Goal: Task Accomplishment & Management: Complete application form

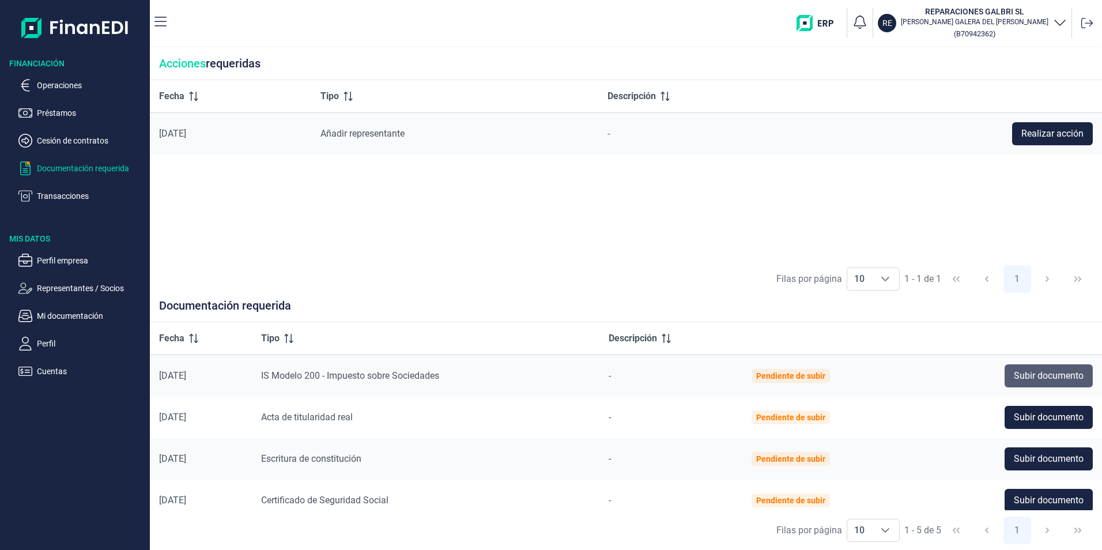
click at [1049, 375] on span "Subir documento" at bounding box center [1049, 376] width 70 height 14
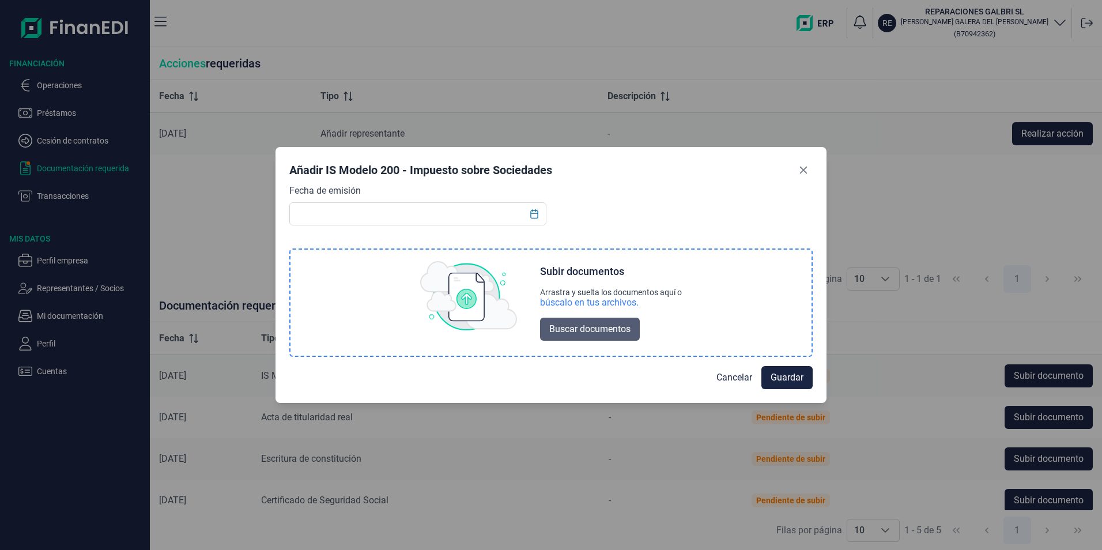
click at [602, 327] on span "Buscar documentos" at bounding box center [589, 329] width 81 height 14
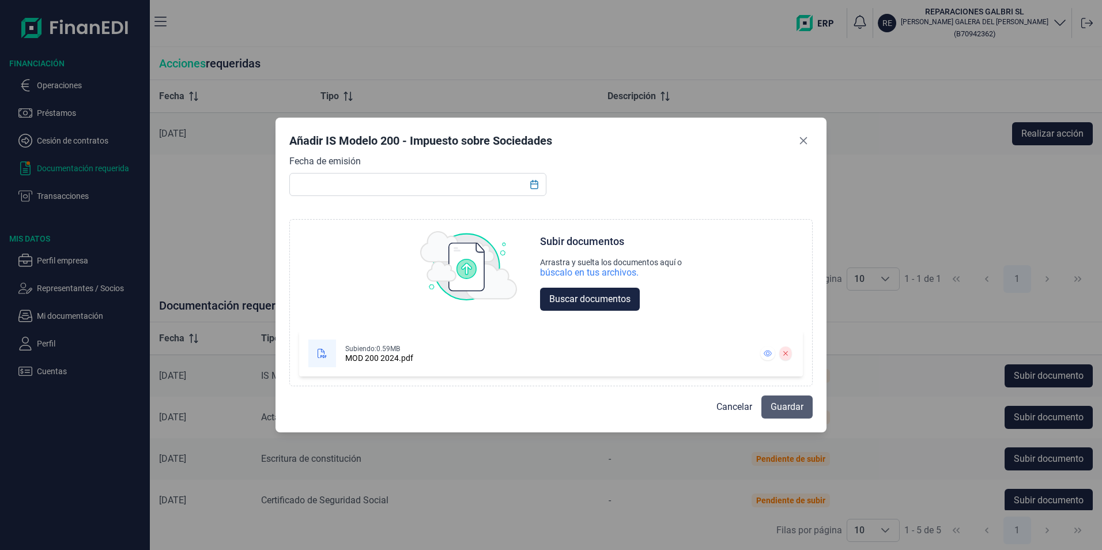
click at [792, 406] on span "Guardar" at bounding box center [787, 407] width 33 height 14
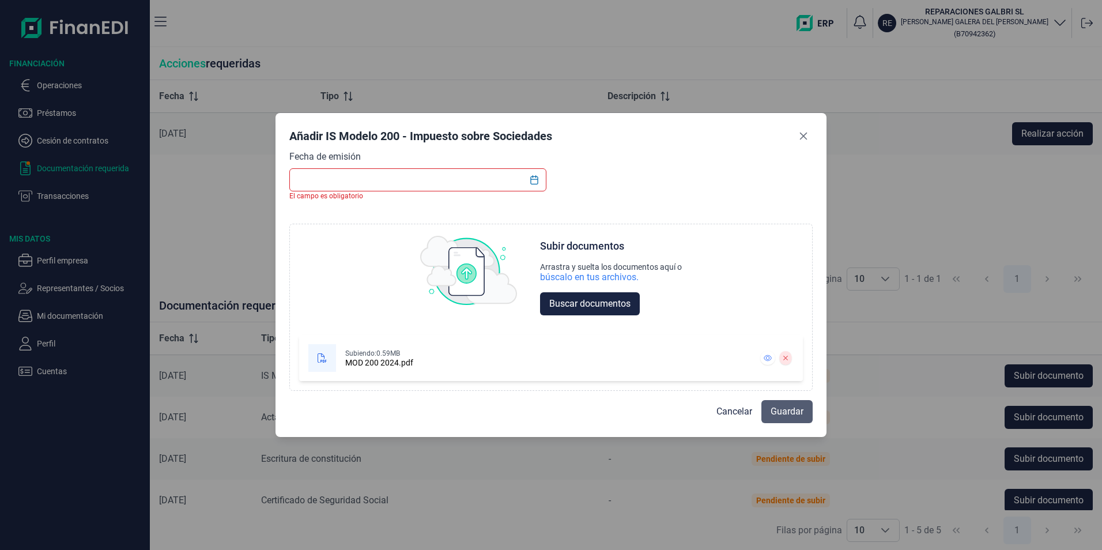
click at [782, 410] on span "Guardar" at bounding box center [787, 412] width 33 height 14
click at [534, 179] on icon "Choose Date" at bounding box center [533, 179] width 7 height 9
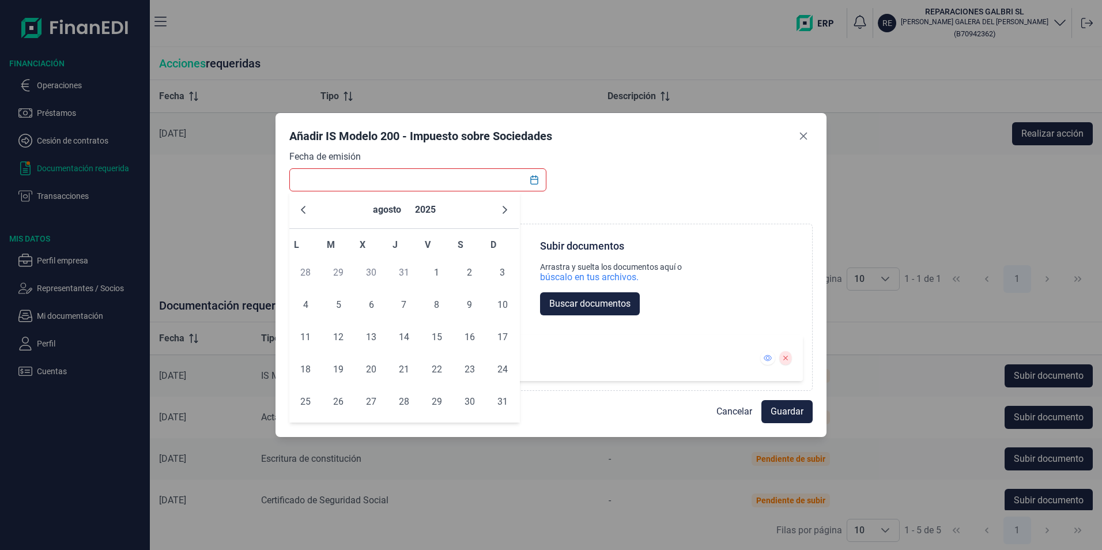
click at [594, 171] on div "Fecha de emisión El campo es obligatorio Choose Subir documentos Arrastra y sue…" at bounding box center [551, 270] width 524 height 241
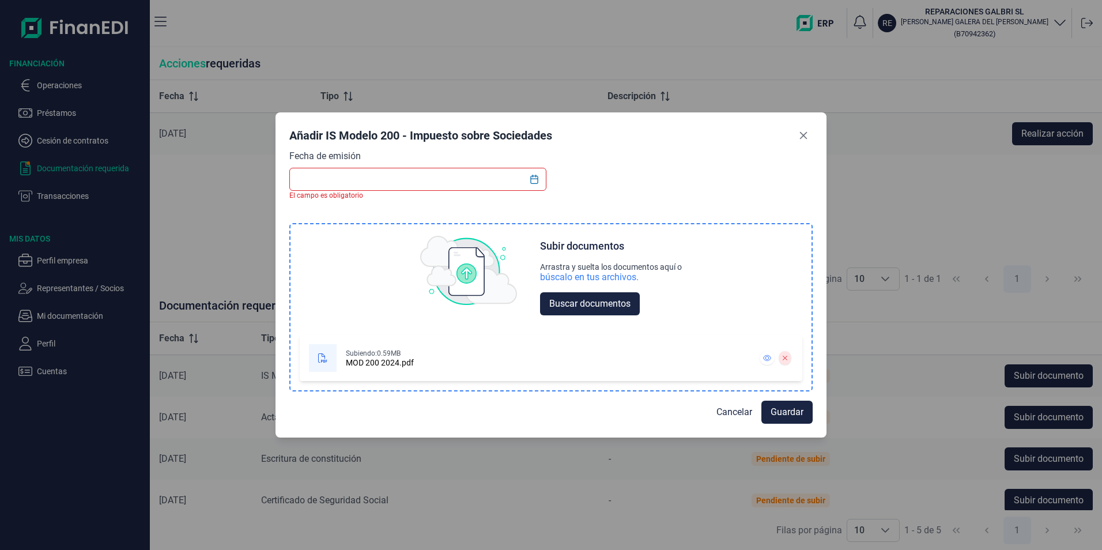
drag, startPoint x: 358, startPoint y: 349, endPoint x: 358, endPoint y: 357, distance: 7.5
click at [358, 353] on div "Subiendo: 0.59MB" at bounding box center [380, 353] width 68 height 9
click at [323, 359] on icon at bounding box center [322, 357] width 9 height 9
drag, startPoint x: 323, startPoint y: 359, endPoint x: 344, endPoint y: 360, distance: 21.4
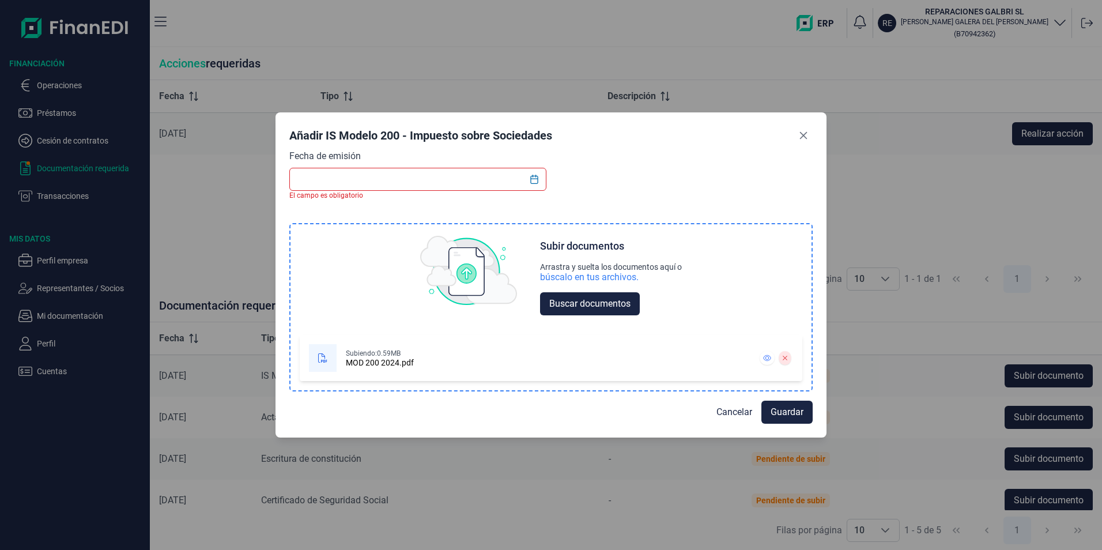
click at [343, 361] on div "Subiendo: 0.59MB MOD 200 2024.pdf" at bounding box center [528, 358] width 439 height 28
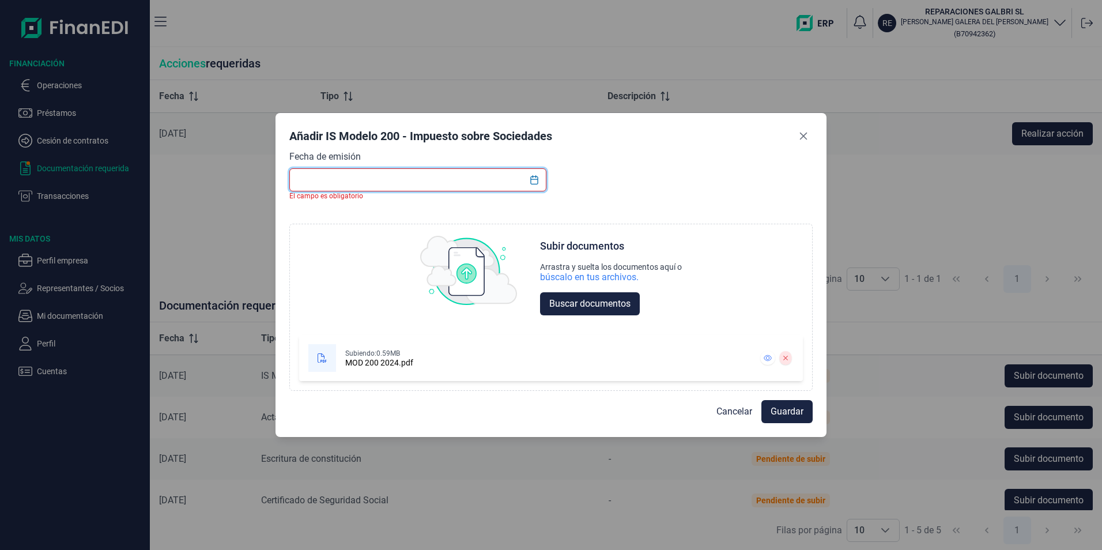
click at [404, 179] on input "text" at bounding box center [417, 179] width 257 height 23
click at [534, 181] on icon "Choose Date" at bounding box center [534, 179] width 9 height 9
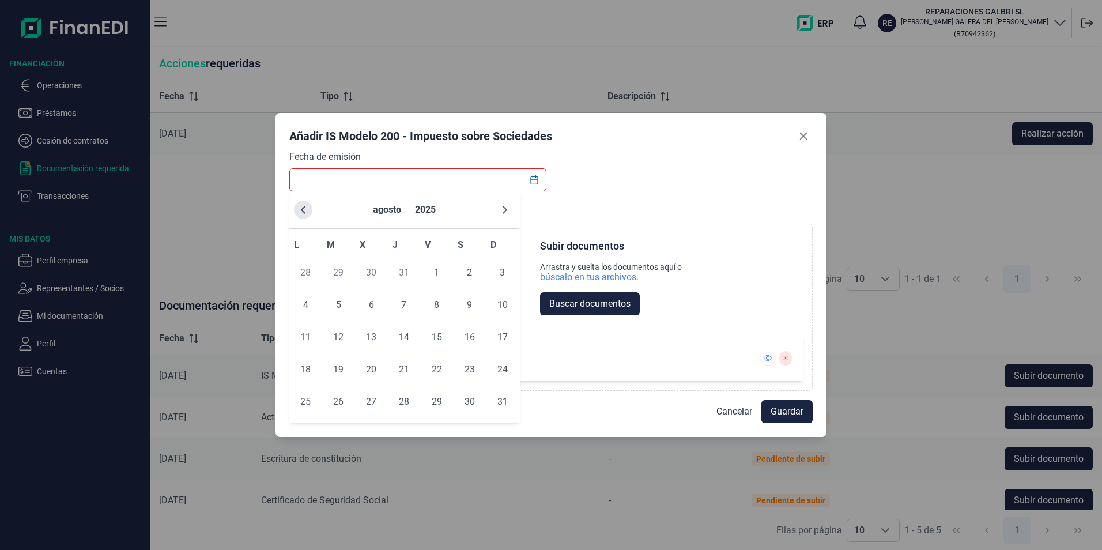
click at [302, 205] on icon "Previous Month" at bounding box center [303, 209] width 9 height 9
click at [337, 370] on span "22" at bounding box center [338, 369] width 23 height 23
type input "[DATE]"
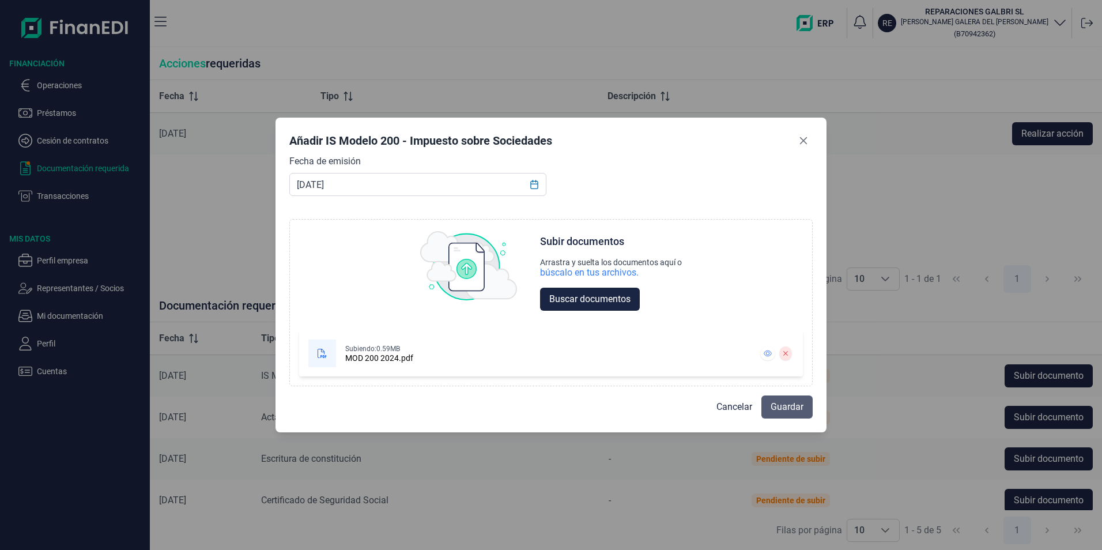
click at [797, 398] on button "Guardar" at bounding box center [787, 407] width 51 height 23
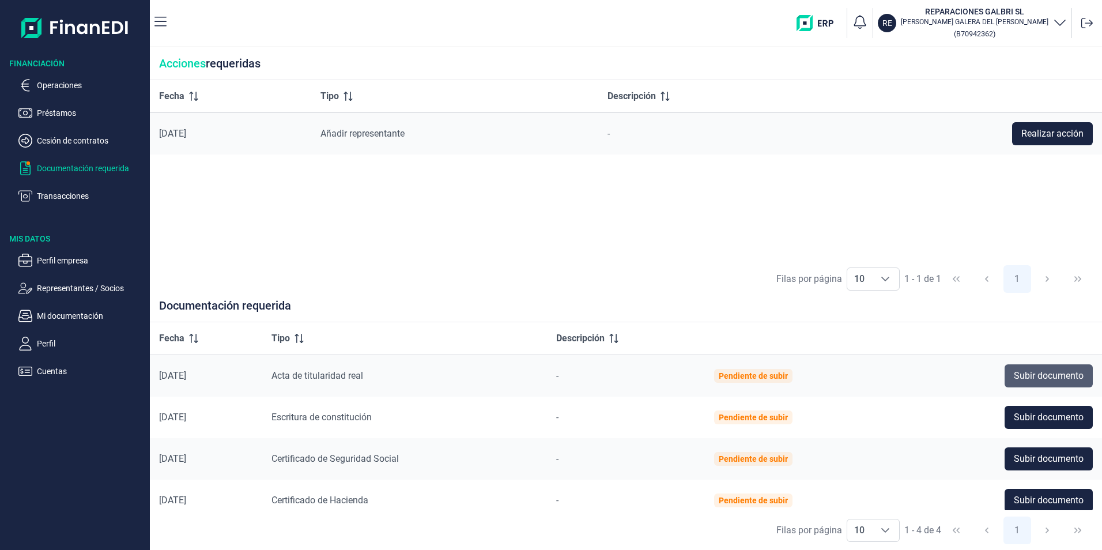
click at [1061, 376] on span "Subir documento" at bounding box center [1049, 376] width 70 height 14
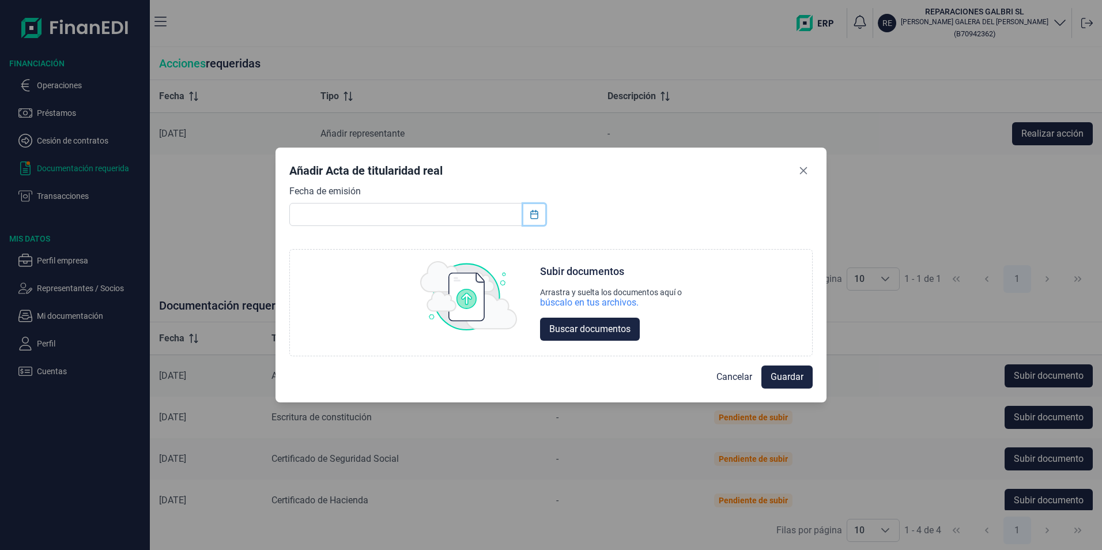
click at [537, 213] on icon "Choose Date" at bounding box center [534, 214] width 9 height 9
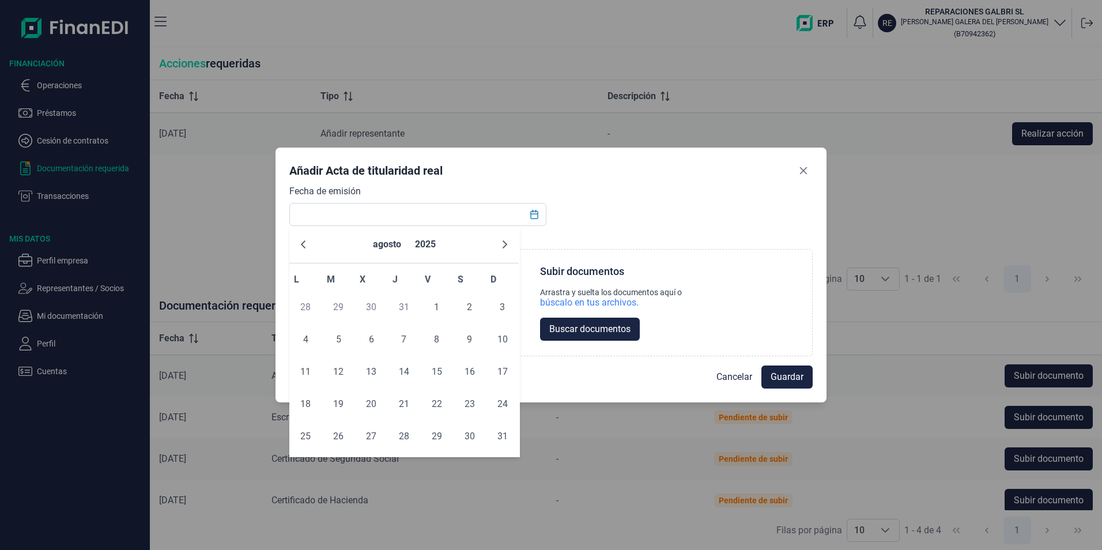
click at [615, 213] on div "Fecha de emisión Choose Subir documentos Arrastra y suelta los documentos aquí …" at bounding box center [551, 270] width 524 height 172
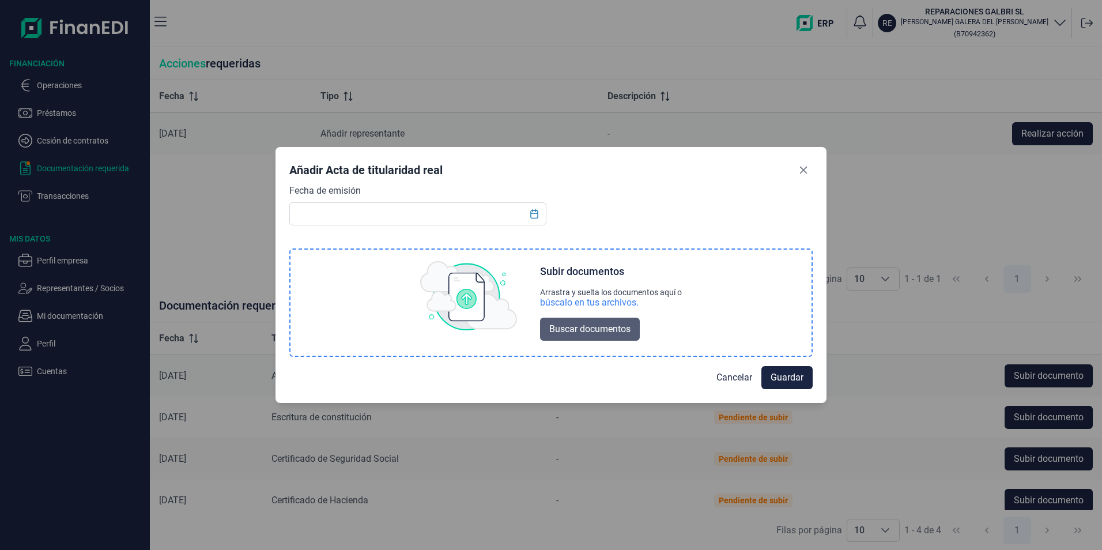
click at [607, 324] on span "Buscar documentos" at bounding box center [589, 329] width 81 height 14
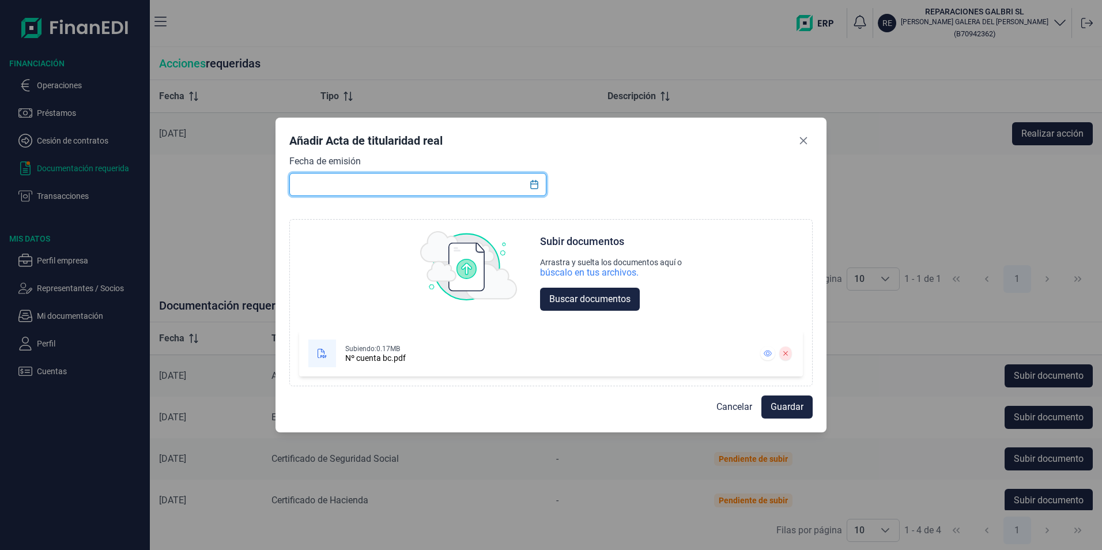
click at [385, 189] on input "text" at bounding box center [417, 184] width 257 height 23
click at [537, 180] on icon "Choose Date" at bounding box center [534, 184] width 9 height 9
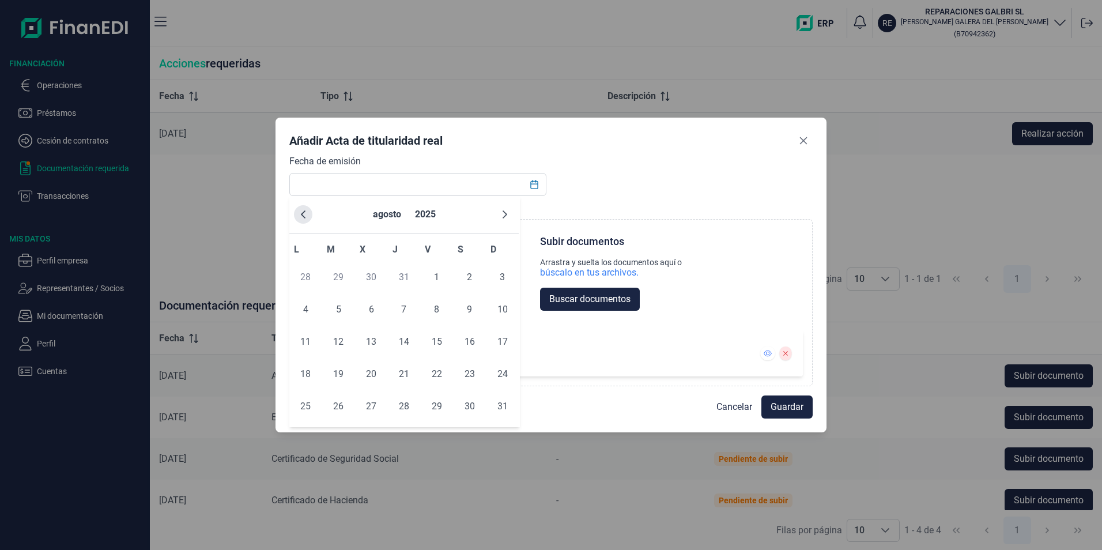
click at [307, 210] on icon "Previous Month" at bounding box center [303, 214] width 9 height 9
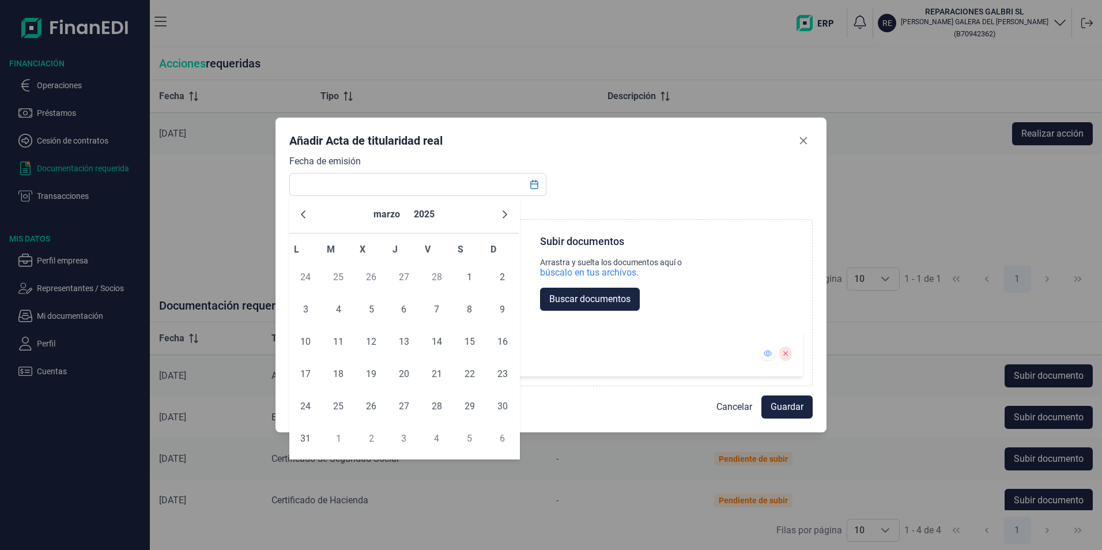
click at [307, 210] on icon "Previous Month" at bounding box center [303, 214] width 9 height 9
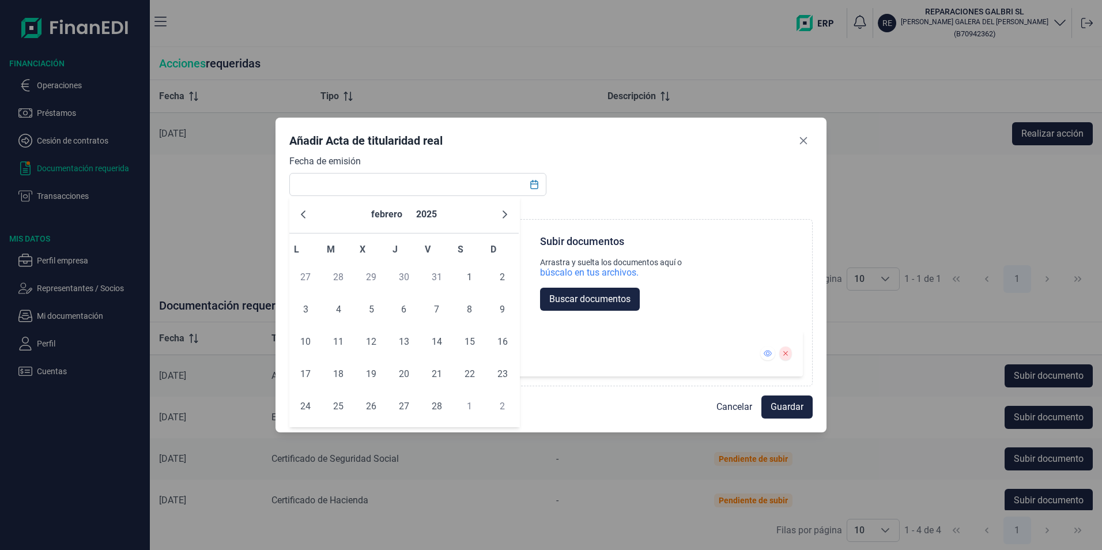
click at [307, 210] on icon "Previous Month" at bounding box center [303, 214] width 9 height 9
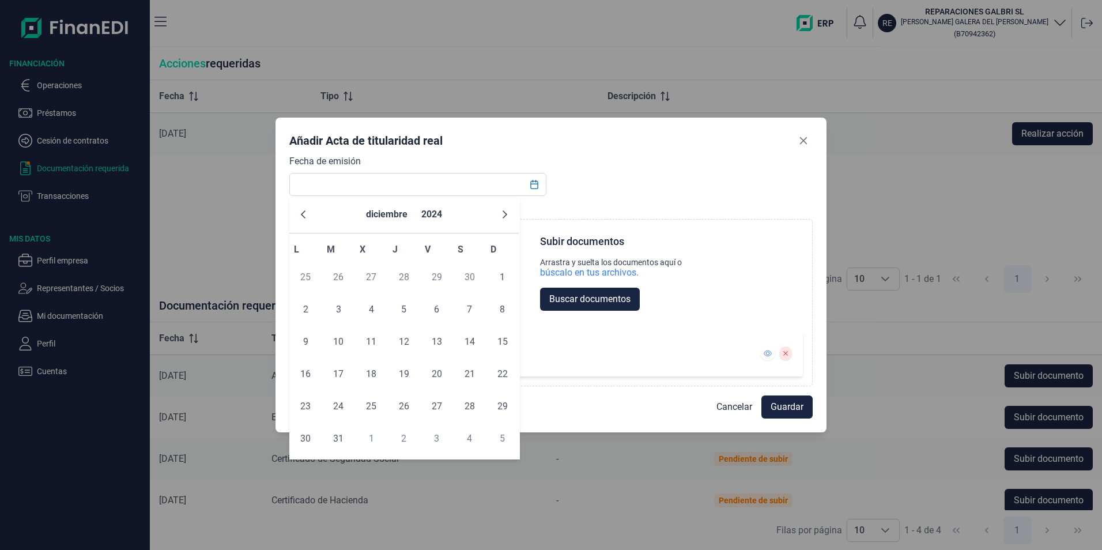
click at [307, 210] on icon "Previous Month" at bounding box center [303, 214] width 9 height 9
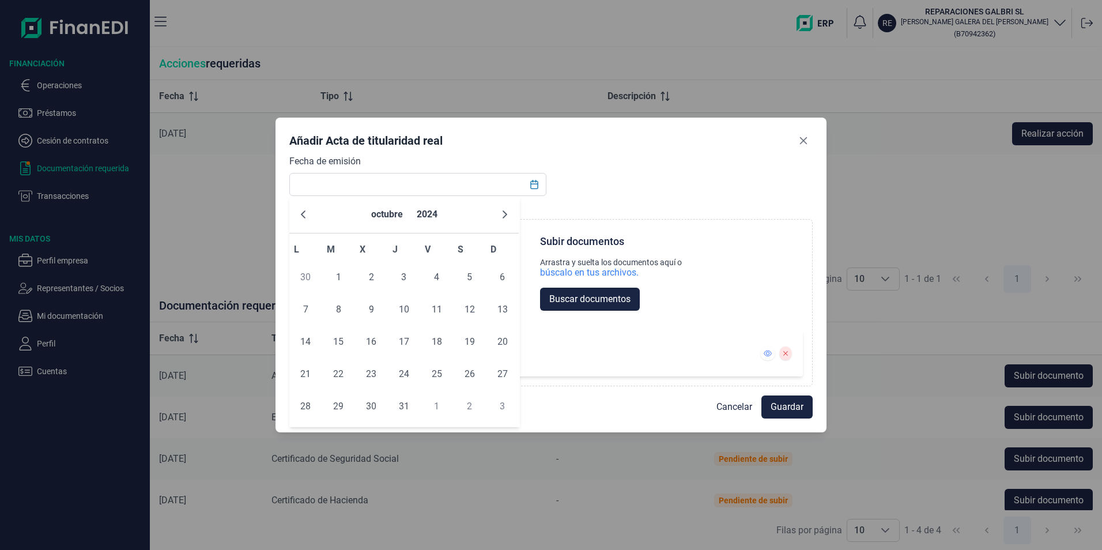
click at [307, 210] on icon "Previous Month" at bounding box center [303, 214] width 9 height 9
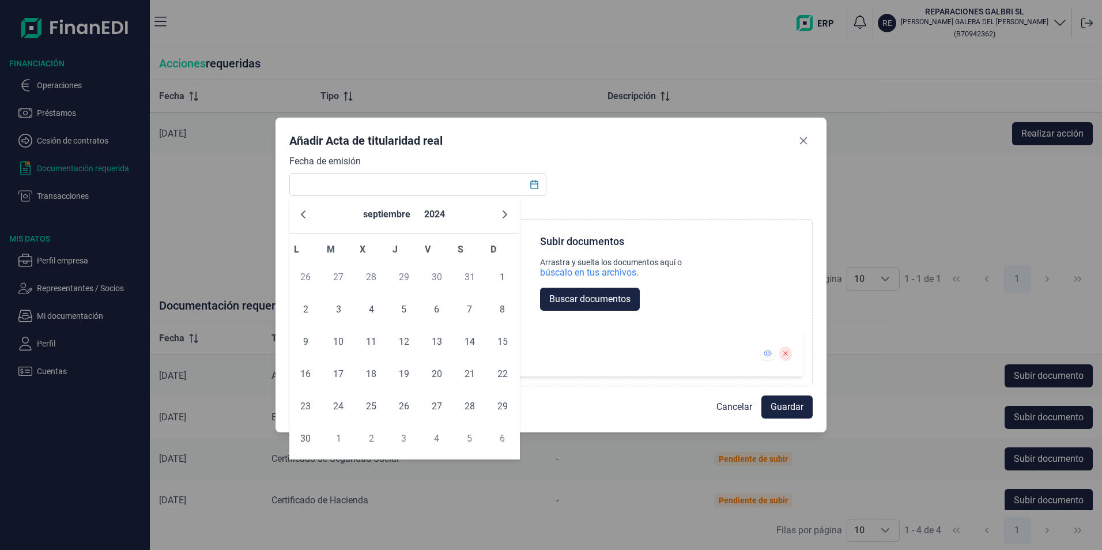
click at [307, 210] on icon "Previous Month" at bounding box center [303, 214] width 9 height 9
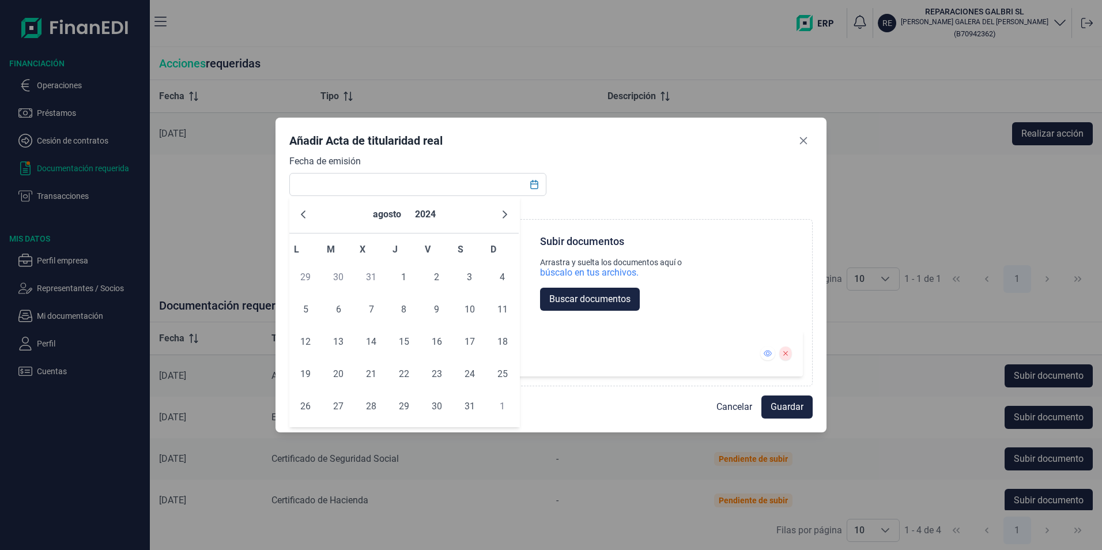
click at [307, 210] on icon "Previous Month" at bounding box center [303, 214] width 9 height 9
click at [336, 306] on span "9" at bounding box center [338, 309] width 23 height 23
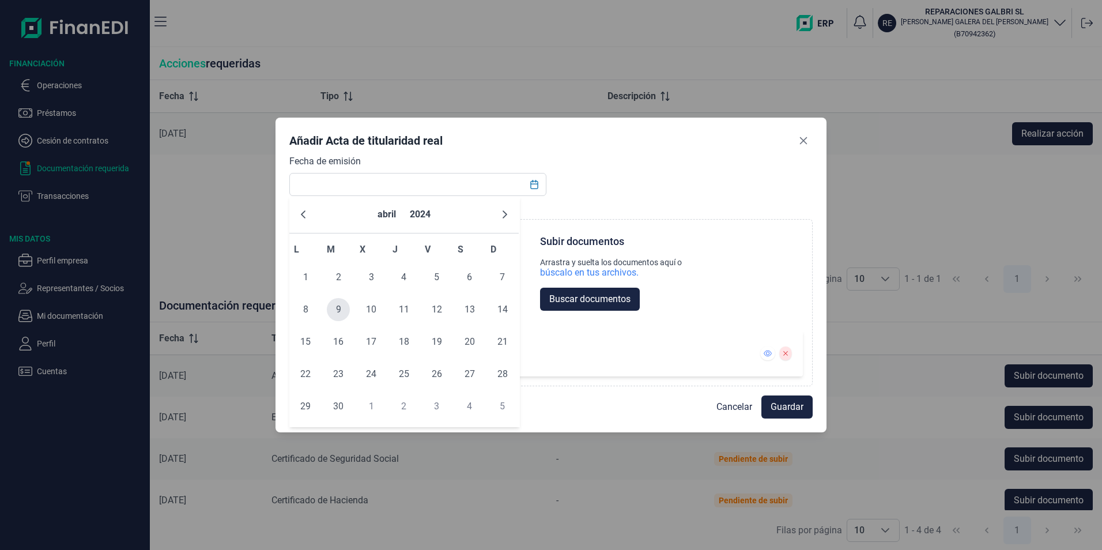
type input "[DATE]"
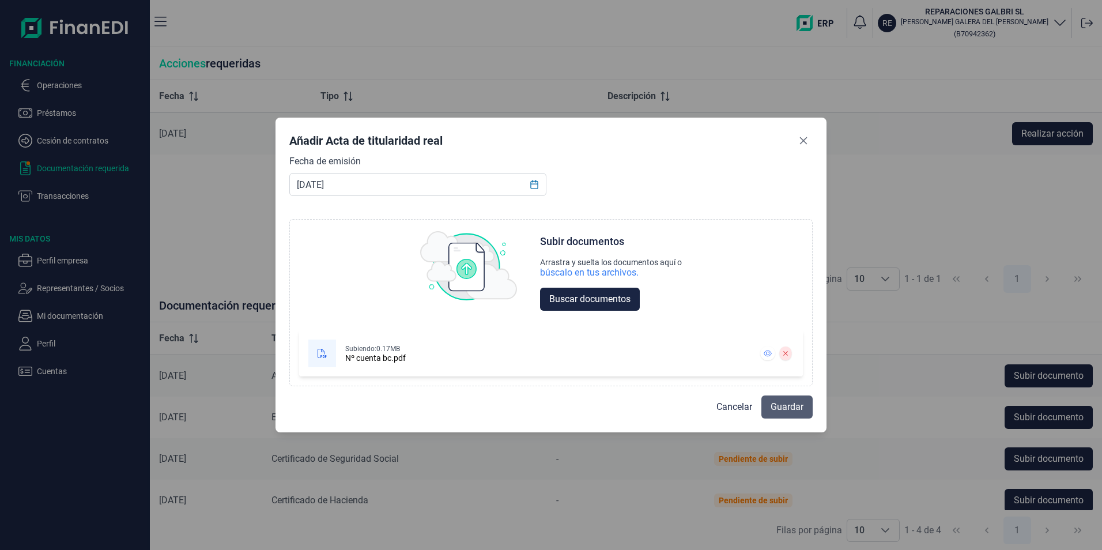
click at [782, 405] on span "Guardar" at bounding box center [787, 407] width 33 height 14
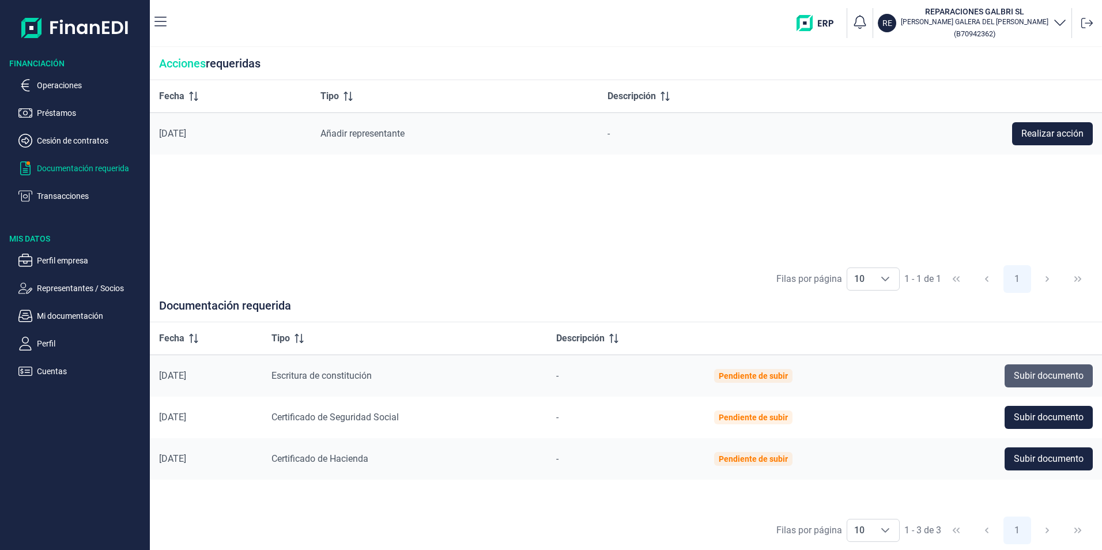
click at [1029, 376] on span "Subir documento" at bounding box center [1049, 376] width 70 height 14
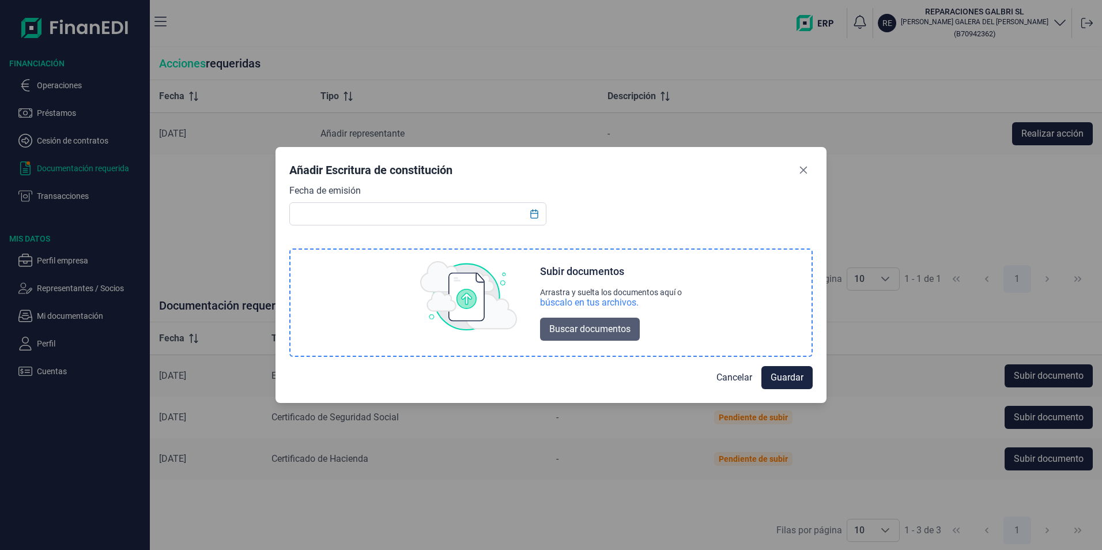
click at [605, 329] on span "Buscar documentos" at bounding box center [589, 329] width 81 height 14
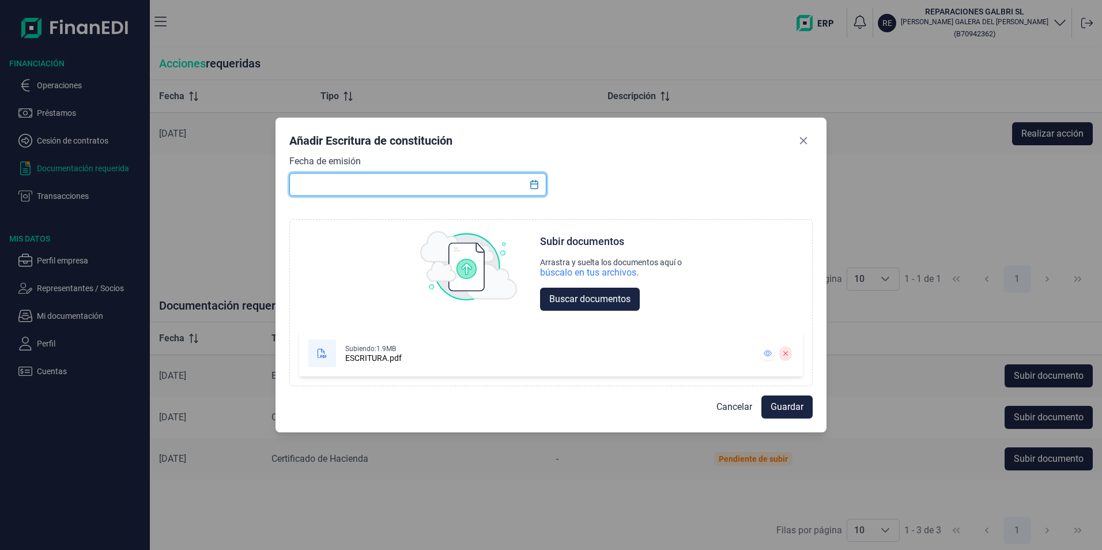
click at [485, 187] on input "text" at bounding box center [417, 184] width 257 height 23
type input "2"
click at [531, 184] on icon "Choose Date" at bounding box center [533, 184] width 7 height 9
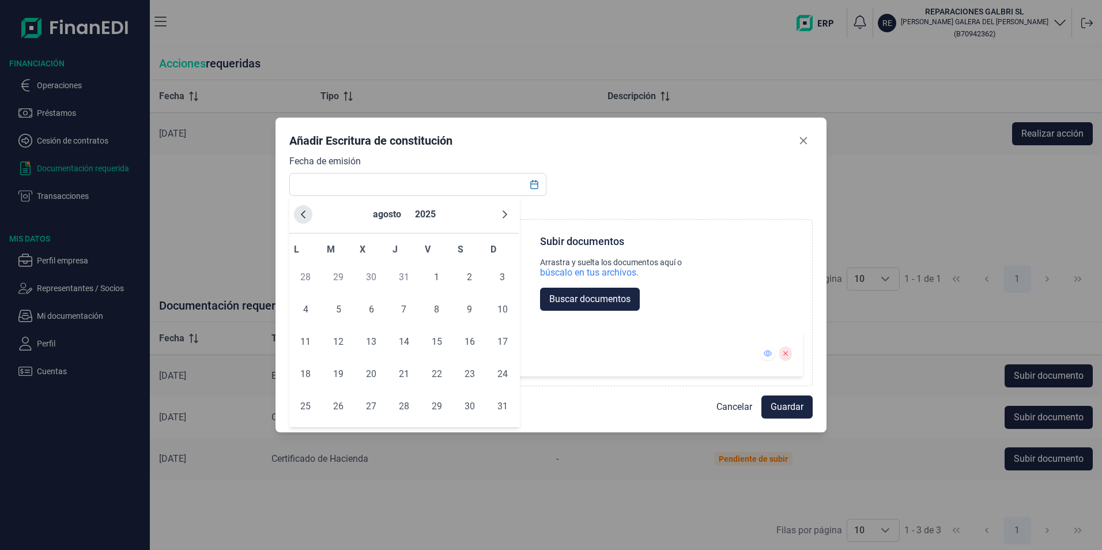
click at [301, 214] on icon "Previous Month" at bounding box center [303, 214] width 9 height 9
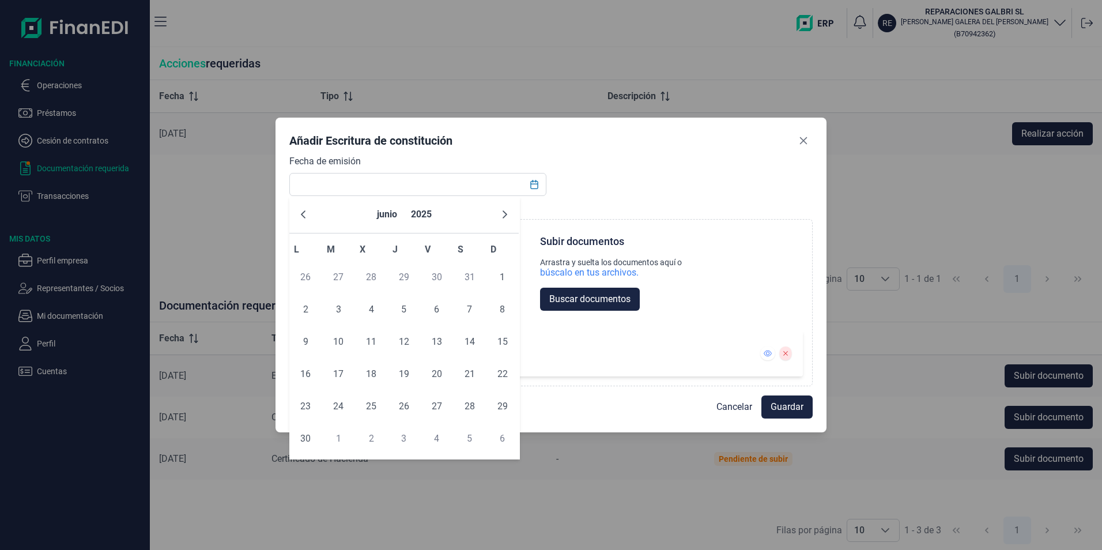
click at [301, 214] on icon "Previous Month" at bounding box center [303, 214] width 9 height 9
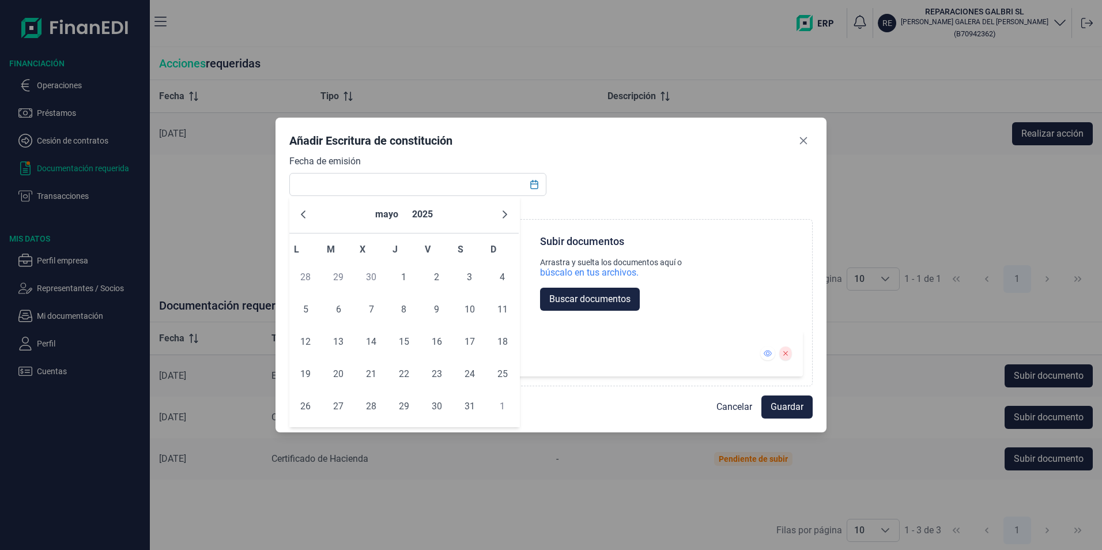
click at [301, 214] on icon "Previous Month" at bounding box center [303, 214] width 9 height 9
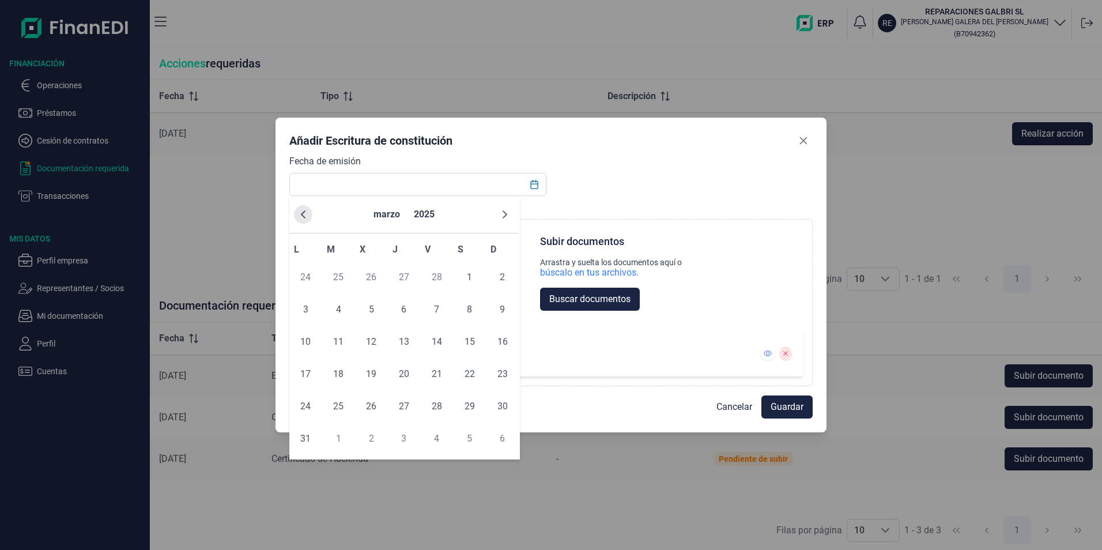
click at [306, 218] on icon "Previous Month" at bounding box center [303, 214] width 9 height 9
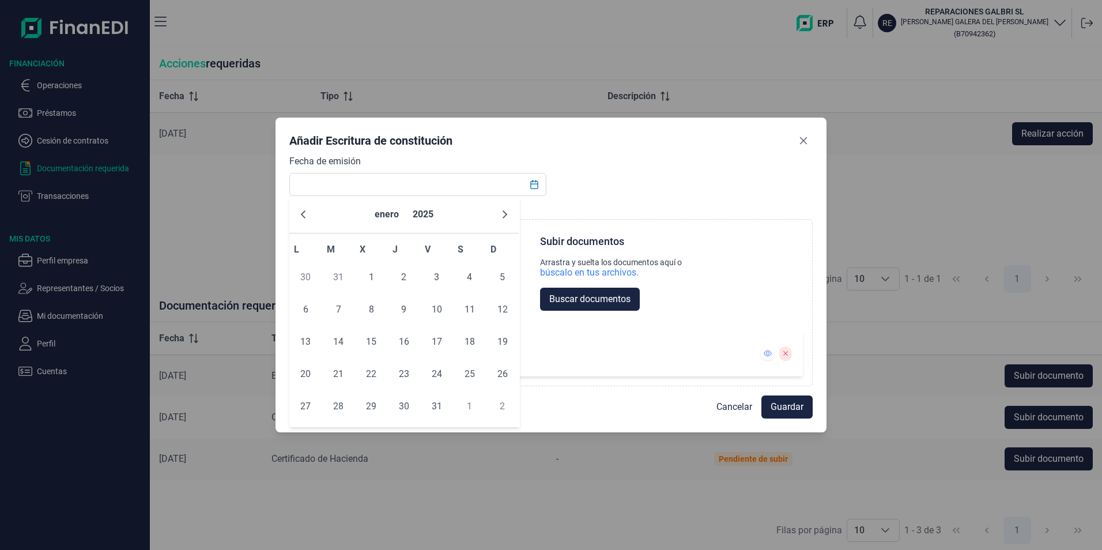
click at [306, 218] on icon "Previous Month" at bounding box center [303, 214] width 9 height 9
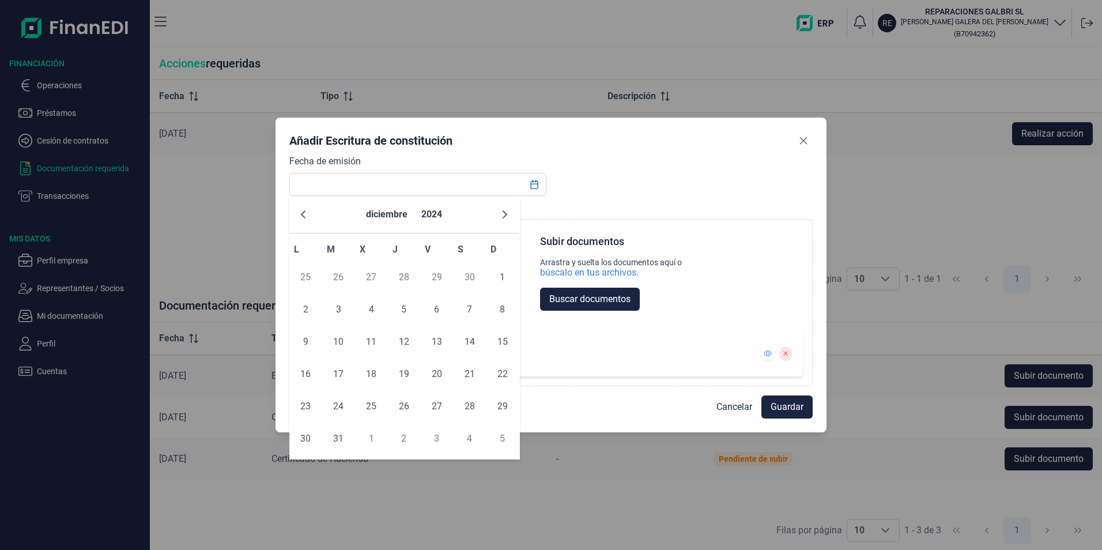
click at [306, 218] on icon "Previous Month" at bounding box center [303, 214] width 9 height 9
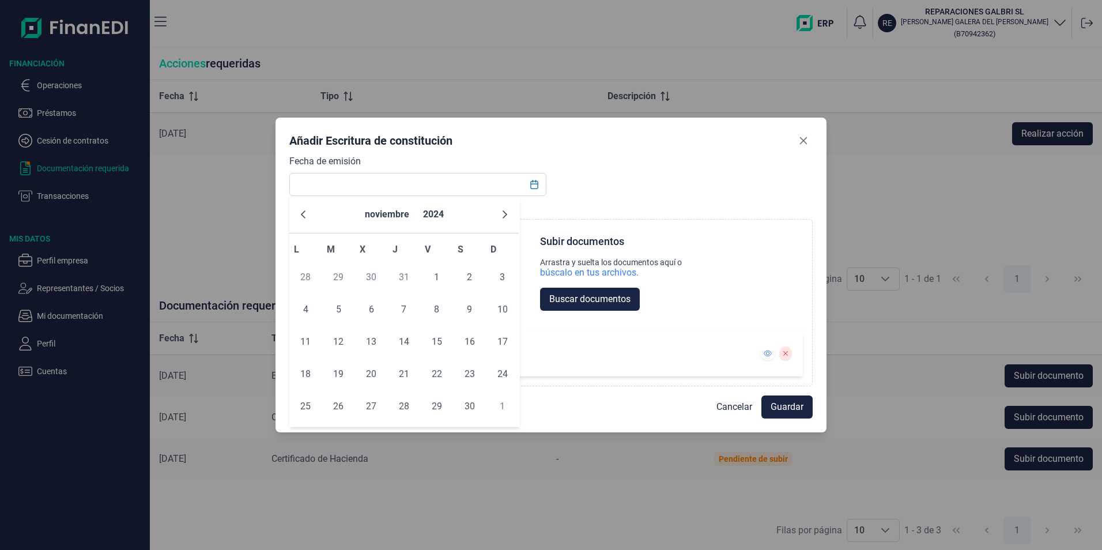
click at [306, 218] on icon "Previous Month" at bounding box center [303, 214] width 9 height 9
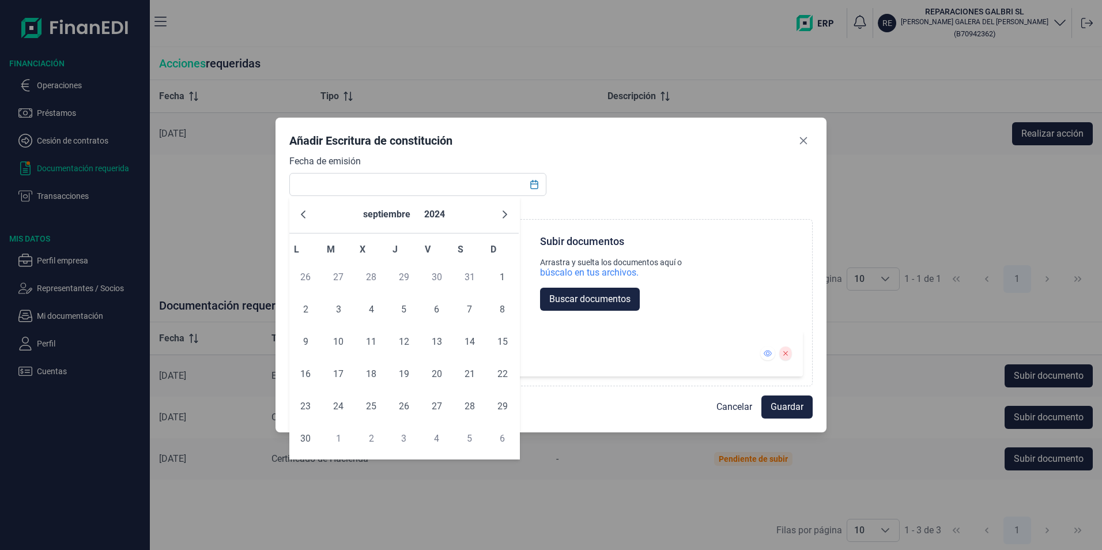
click at [306, 218] on icon "Previous Month" at bounding box center [303, 214] width 9 height 9
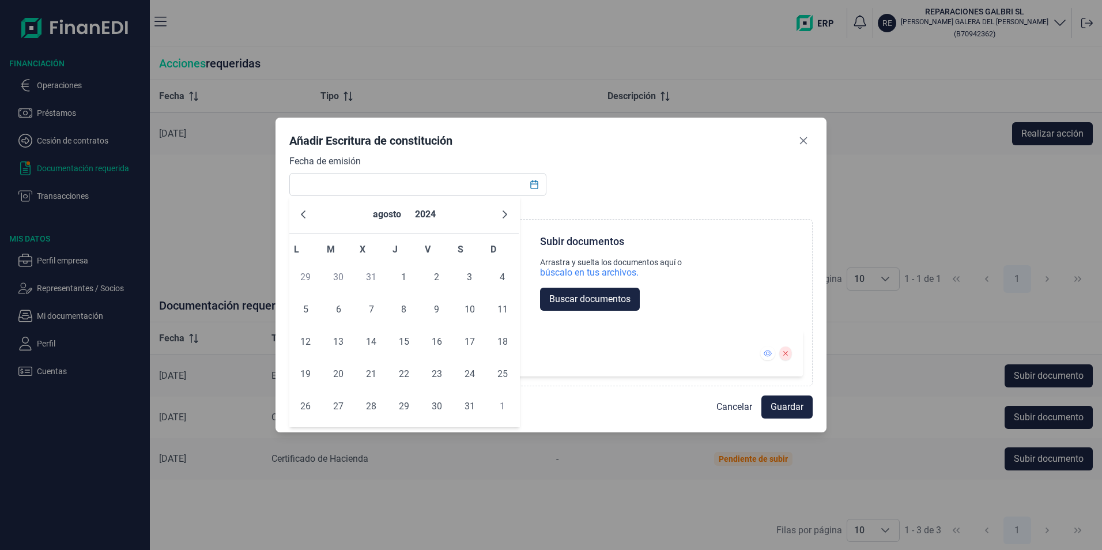
click at [306, 218] on icon "Previous Month" at bounding box center [303, 214] width 9 height 9
click at [309, 219] on button "Previous Month" at bounding box center [303, 214] width 18 height 18
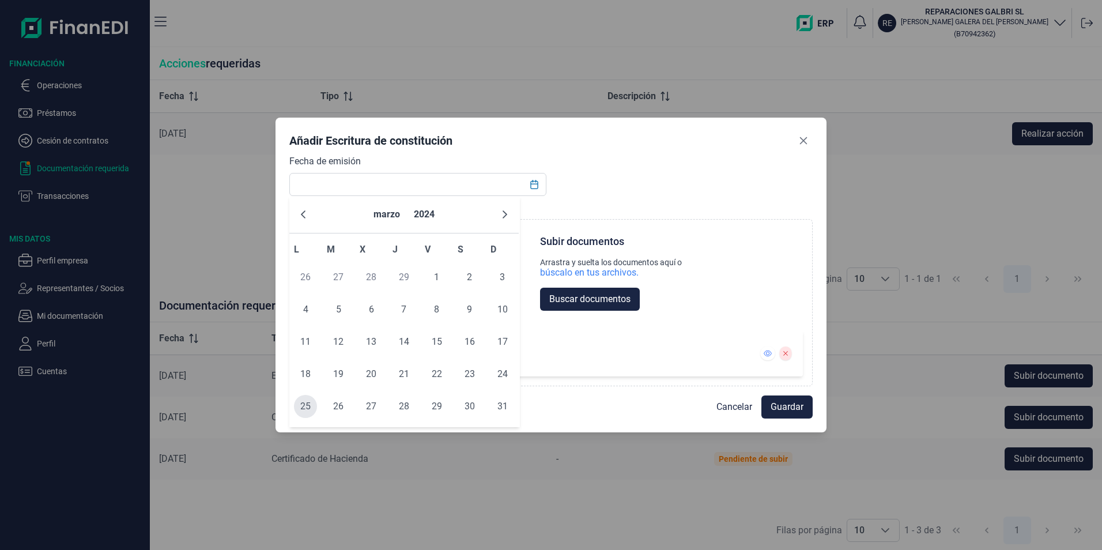
click at [303, 407] on span "25" at bounding box center [305, 406] width 23 height 23
type input "[DATE]"
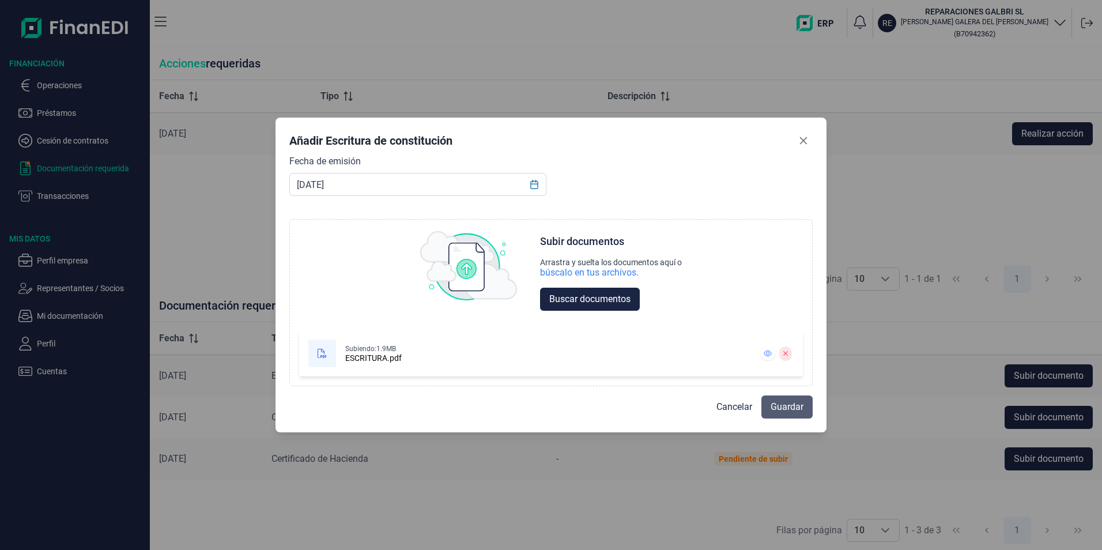
click at [787, 402] on span "Guardar" at bounding box center [787, 407] width 33 height 14
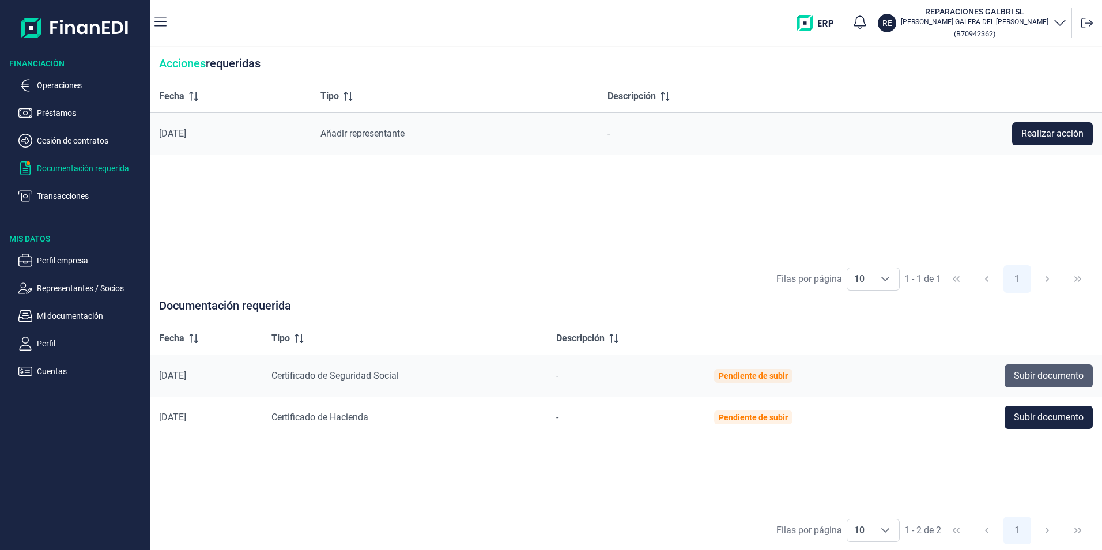
click at [1048, 374] on span "Subir documento" at bounding box center [1049, 376] width 70 height 14
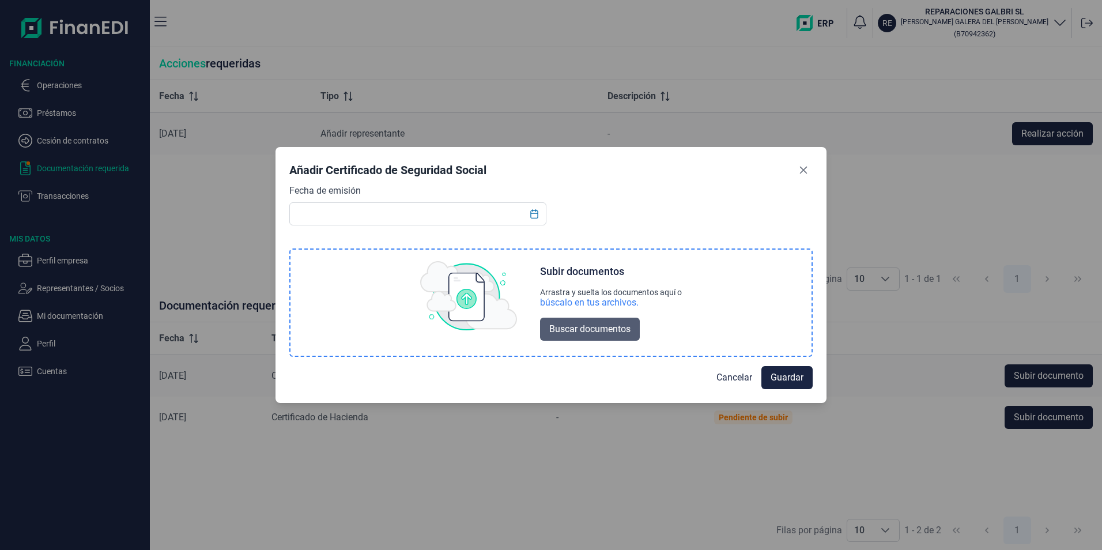
click at [613, 325] on span "Buscar documentos" at bounding box center [589, 329] width 81 height 14
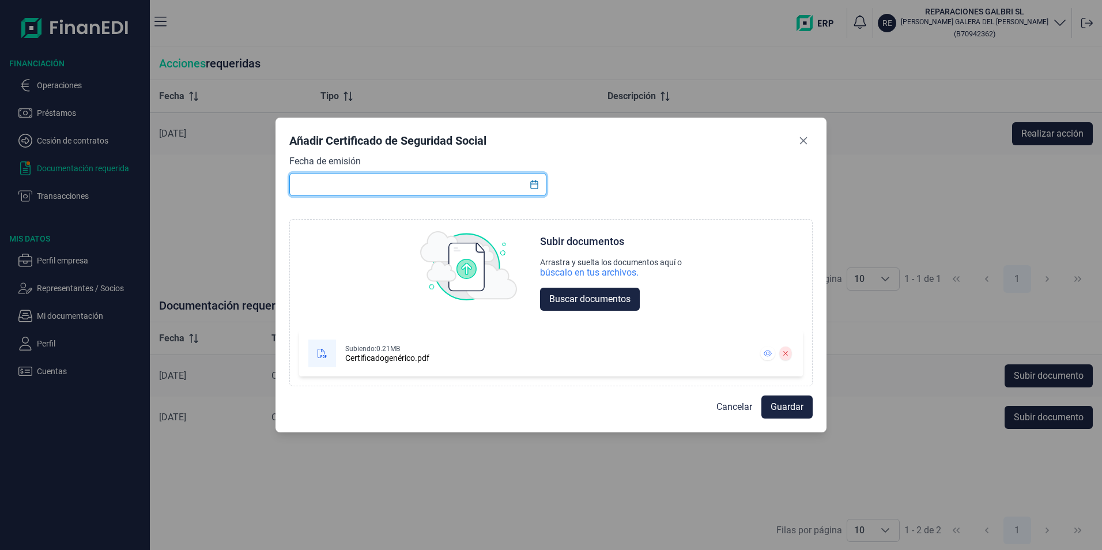
click at [431, 185] on input "text" at bounding box center [417, 184] width 257 height 23
click at [531, 187] on icon "Choose Date" at bounding box center [533, 184] width 7 height 9
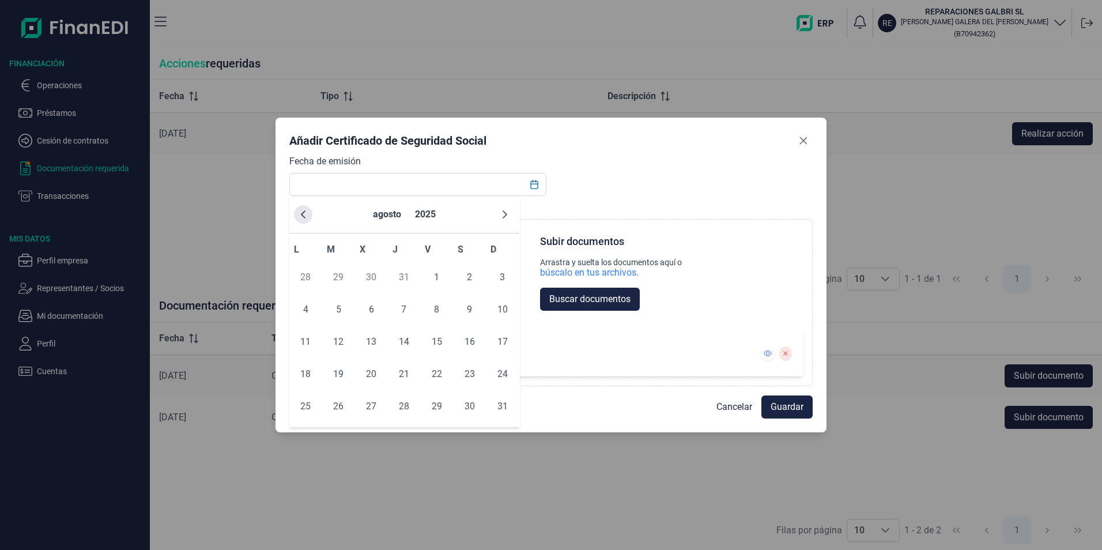
click at [310, 213] on button "Previous Month" at bounding box center [303, 214] width 18 height 18
click at [404, 375] on span "24" at bounding box center [404, 374] width 23 height 23
type input "[DATE]"
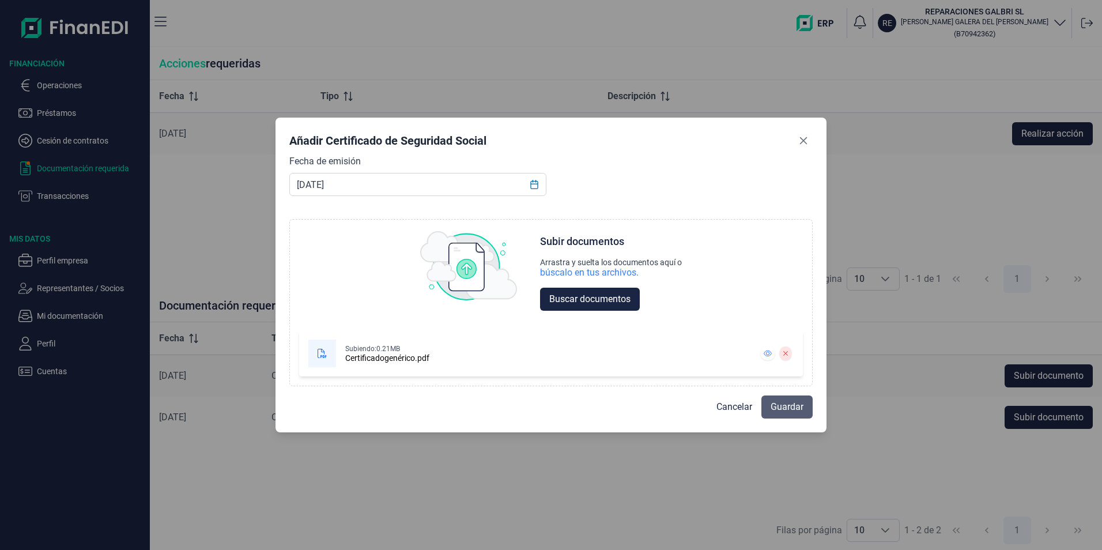
click at [789, 411] on span "Guardar" at bounding box center [787, 407] width 33 height 14
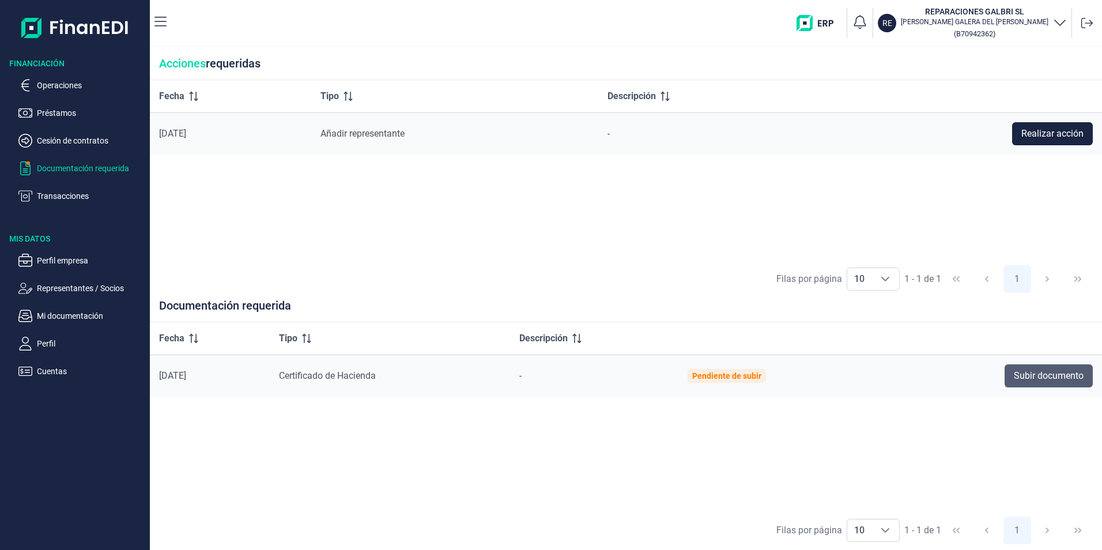
click at [1044, 377] on span "Subir documento" at bounding box center [1049, 376] width 70 height 14
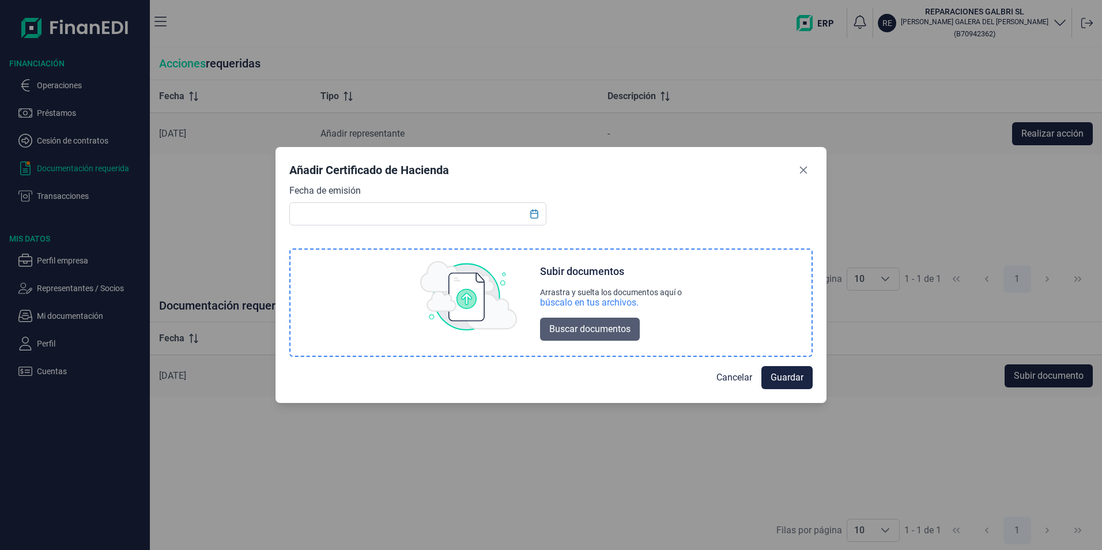
click at [613, 330] on span "Buscar documentos" at bounding box center [589, 329] width 81 height 14
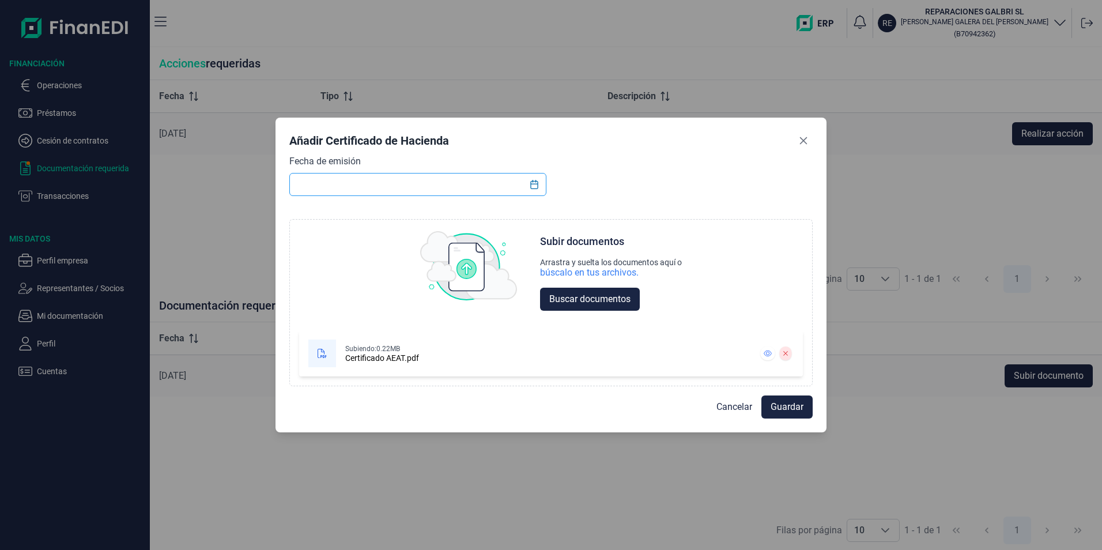
click at [416, 183] on input "text" at bounding box center [417, 184] width 257 height 23
click at [541, 184] on button "Choose Date" at bounding box center [535, 184] width 22 height 21
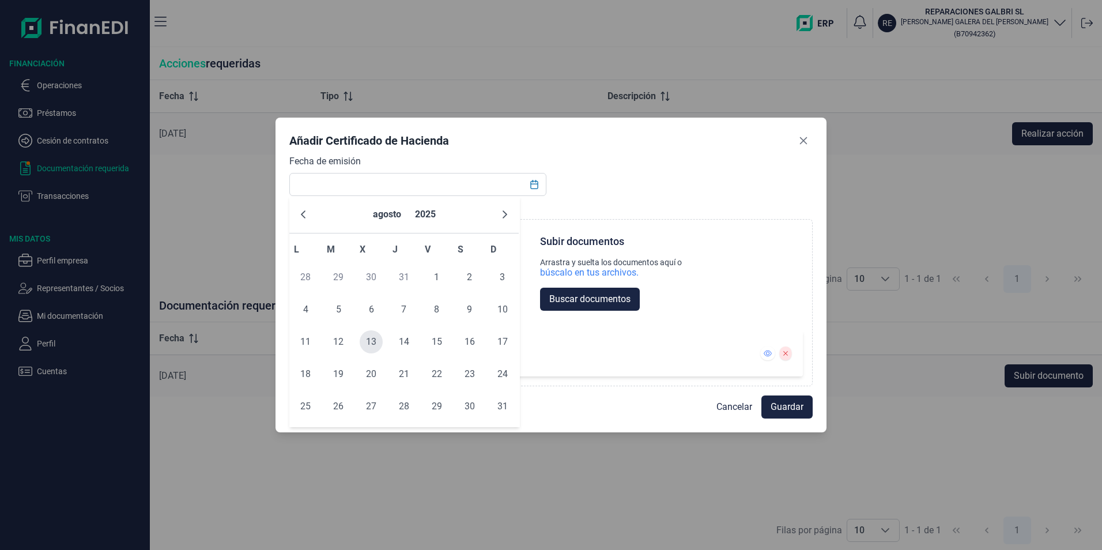
click at [371, 344] on span "13" at bounding box center [371, 341] width 23 height 23
type input "[DATE]"
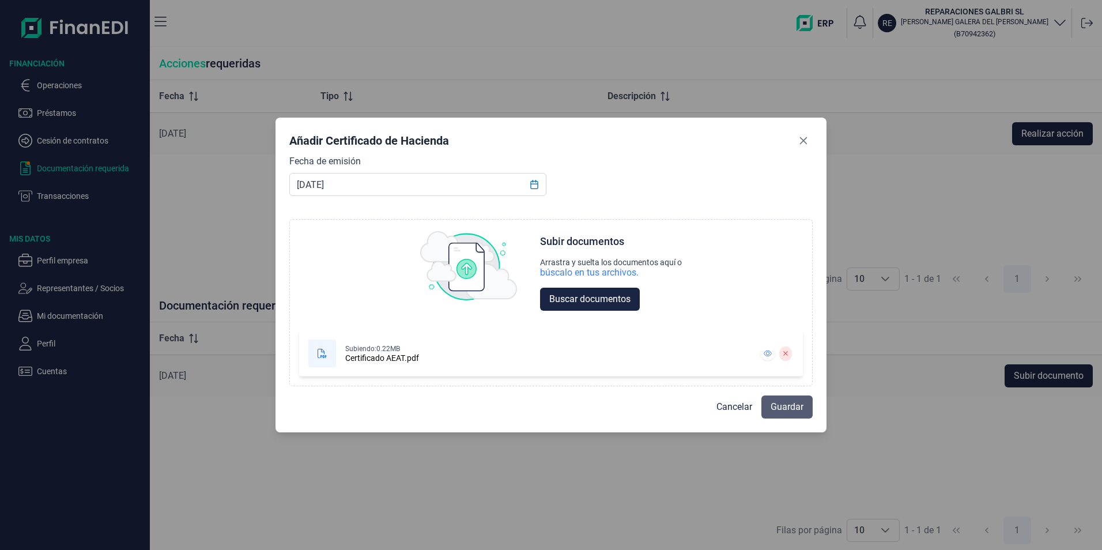
click at [799, 406] on span "Guardar" at bounding box center [787, 407] width 33 height 14
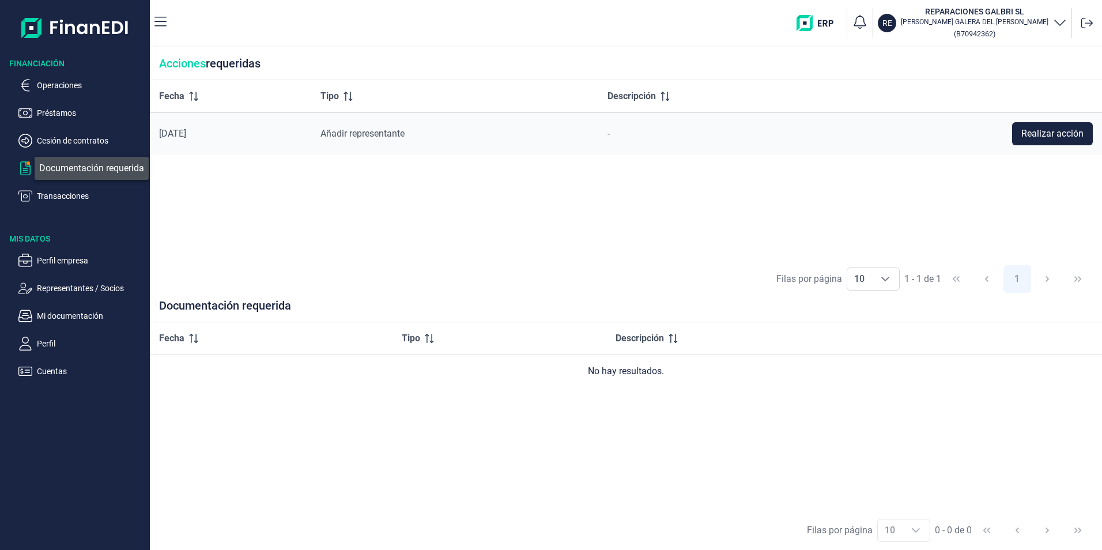
click at [26, 165] on icon "button" at bounding box center [25, 168] width 10 height 14
click at [77, 165] on p "Documentación requerida" at bounding box center [91, 168] width 108 height 14
click at [30, 165] on span "button" at bounding box center [28, 162] width 3 height 3
click at [68, 107] on p "Préstamos" at bounding box center [91, 113] width 108 height 14
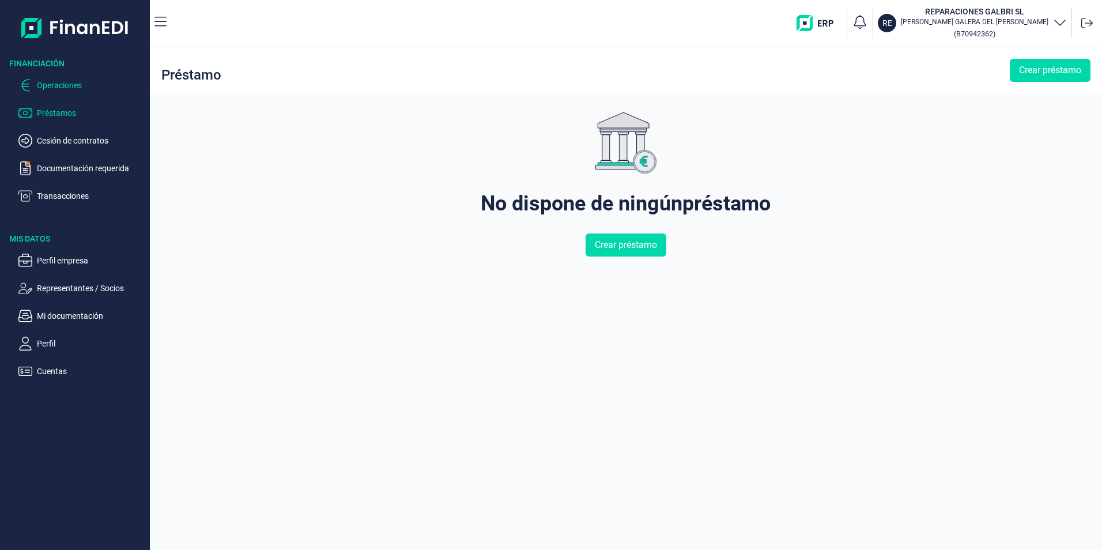
click at [70, 85] on p "Operaciones" at bounding box center [91, 85] width 108 height 14
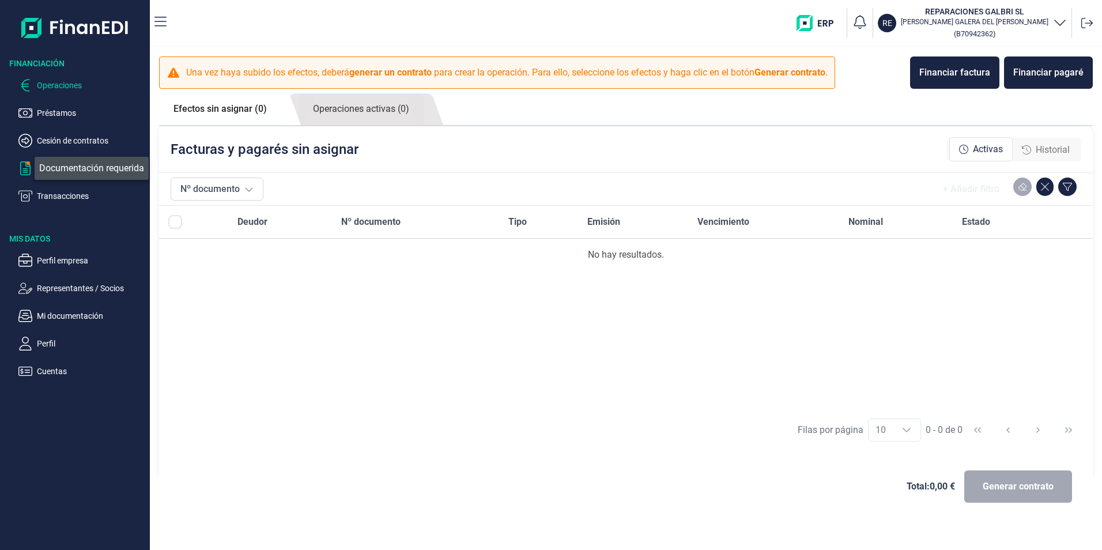
click at [31, 167] on icon "button" at bounding box center [25, 168] width 14 height 14
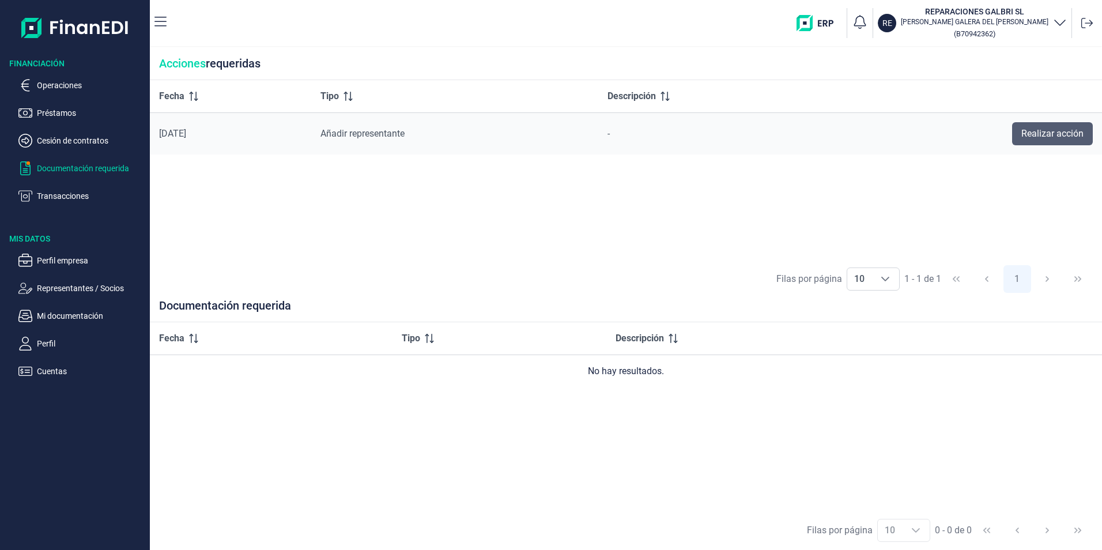
click at [1042, 133] on span "Realizar acción" at bounding box center [1053, 134] width 62 height 14
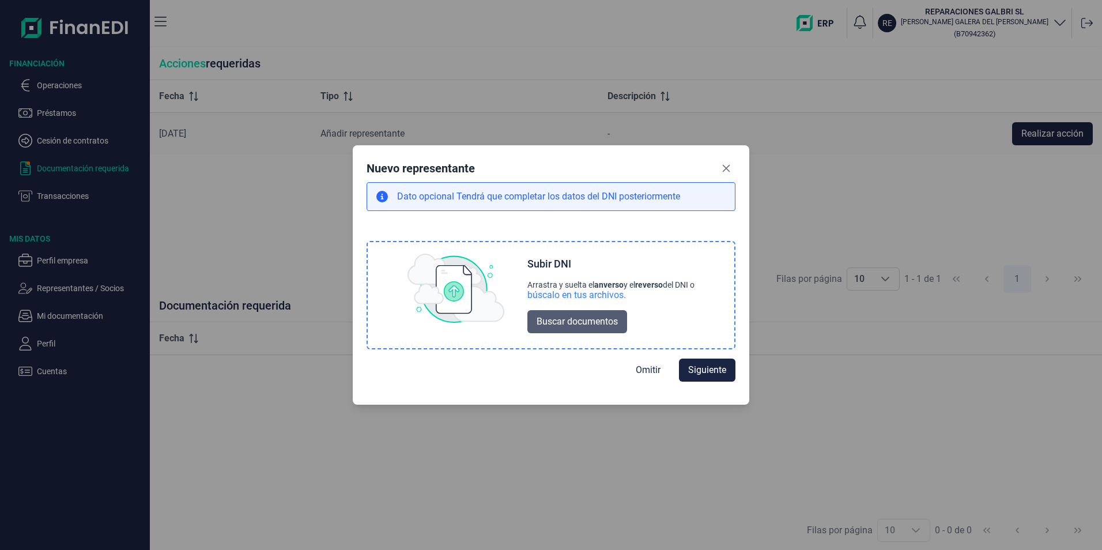
click at [592, 319] on span "Buscar documentos" at bounding box center [577, 322] width 81 height 14
click at [579, 326] on span "Buscar documentos" at bounding box center [577, 322] width 81 height 14
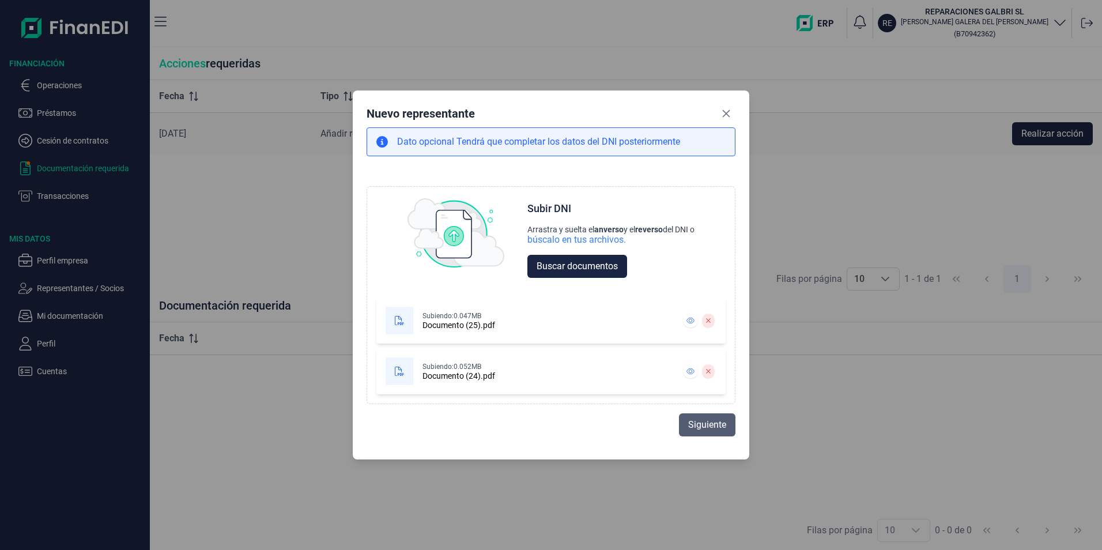
click at [699, 421] on span "Siguiente" at bounding box center [707, 425] width 38 height 14
select select "ES"
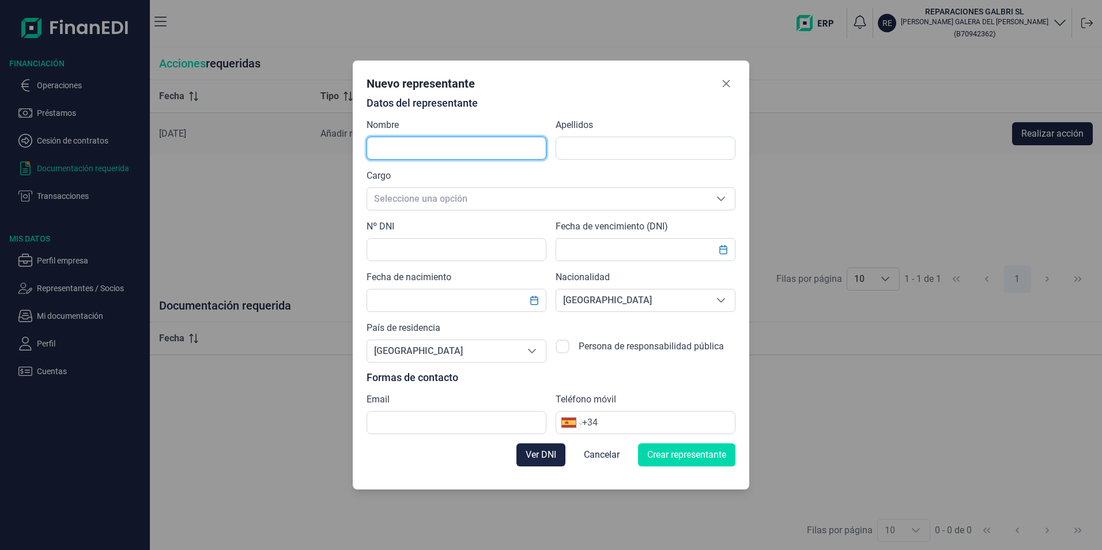
click at [457, 145] on input "text" at bounding box center [457, 148] width 180 height 23
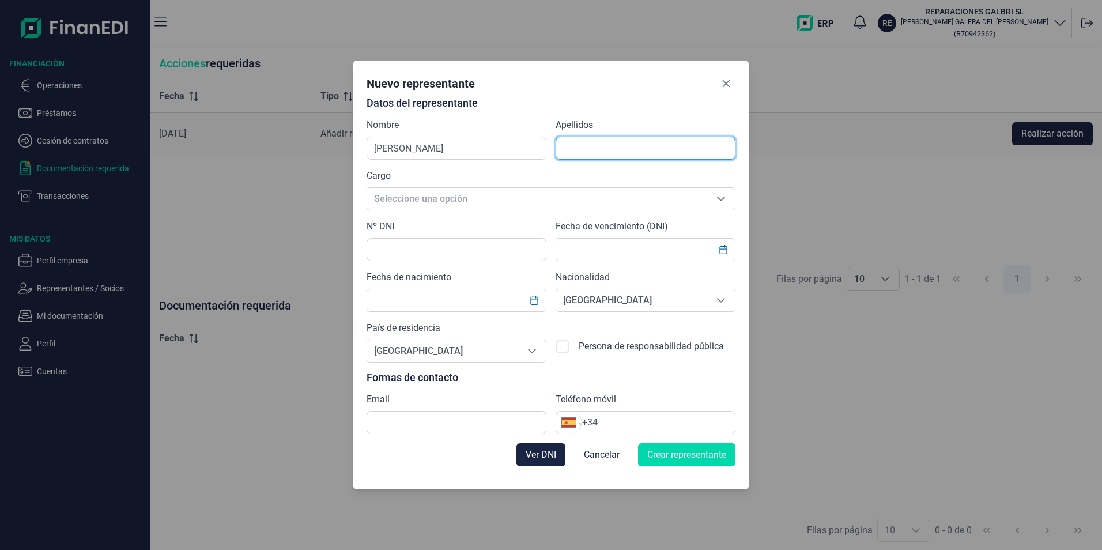
click at [619, 150] on input "text" at bounding box center [646, 148] width 180 height 23
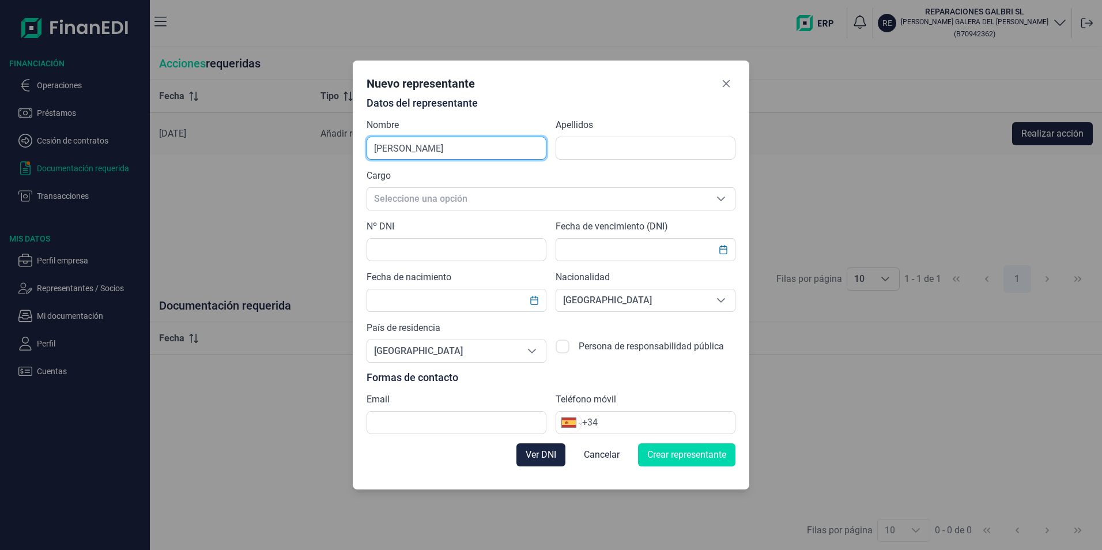
click at [432, 152] on input "[PERSON_NAME]" at bounding box center [457, 148] width 180 height 23
type input "p"
type input "[PERSON_NAME]"
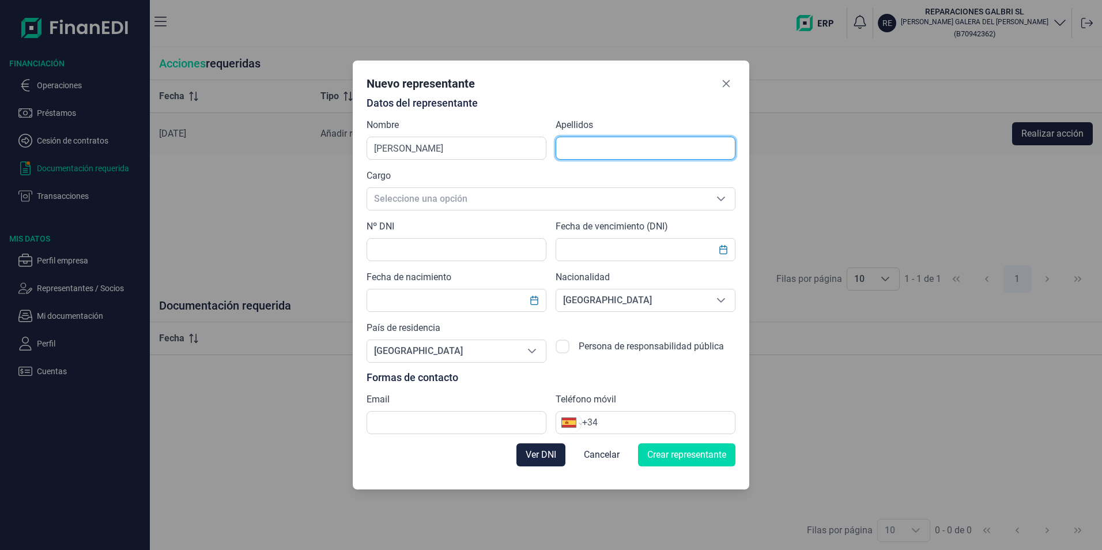
click at [620, 145] on input "text" at bounding box center [646, 148] width 180 height 23
type input "Galera Del [PERSON_NAME]"
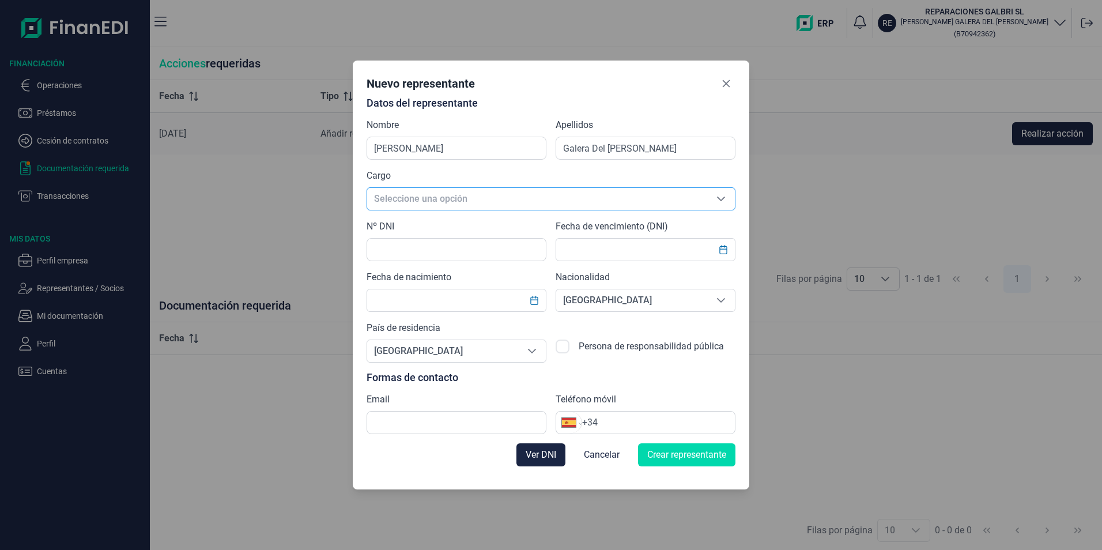
click at [458, 200] on span "Seleccione una opción" at bounding box center [537, 199] width 340 height 22
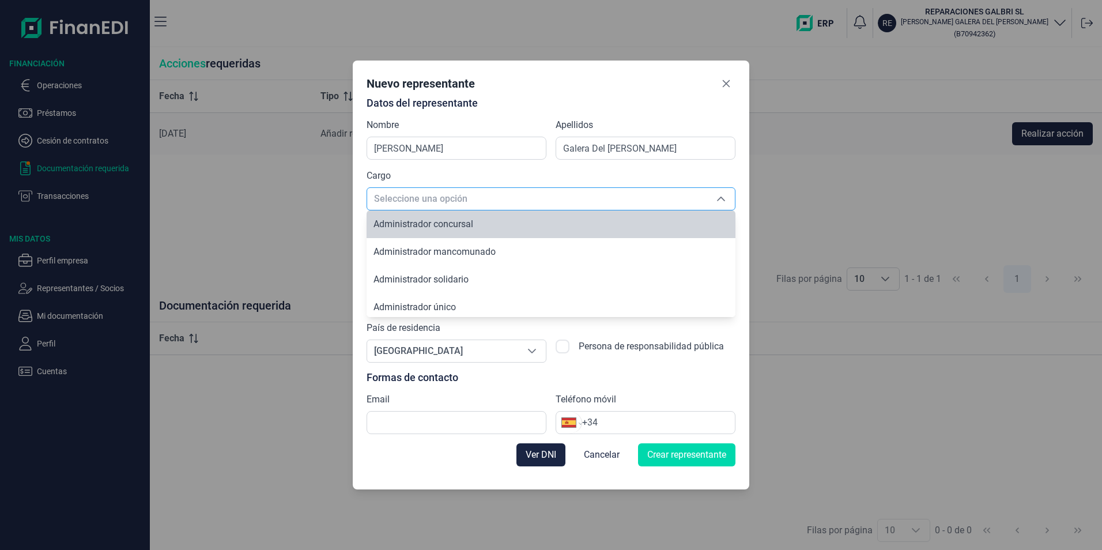
click at [492, 192] on span "Seleccione una opción" at bounding box center [537, 199] width 340 height 22
click at [488, 178] on div "Cargo Seleccione una opción Seleccione una opción" at bounding box center [551, 190] width 369 height 42
click at [721, 194] on div "Seleccione una opción" at bounding box center [721, 199] width 28 height 22
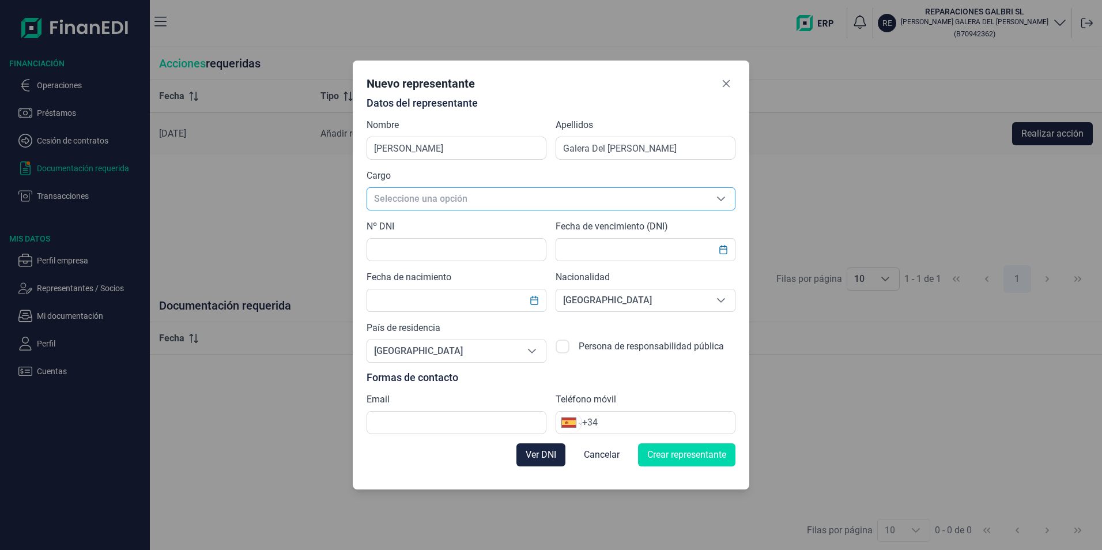
click at [464, 196] on span "Seleccione una opción" at bounding box center [537, 199] width 340 height 22
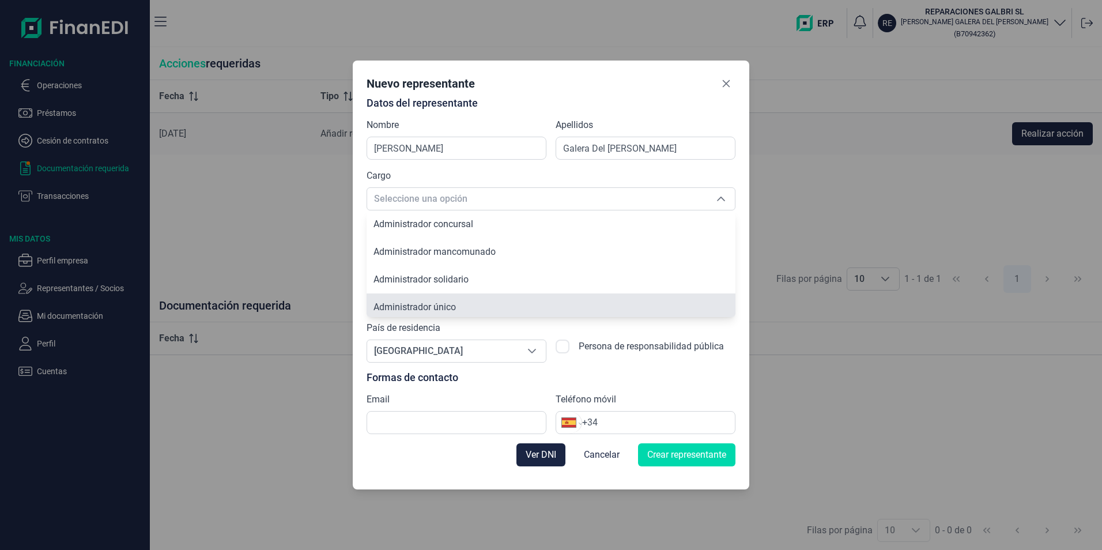
scroll to position [4, 0]
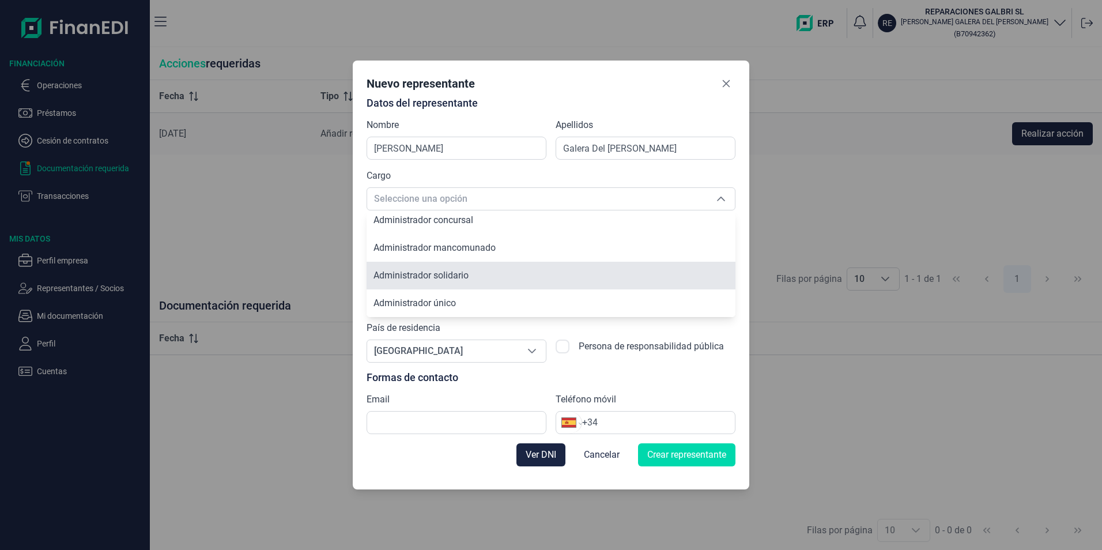
click at [451, 273] on span "Administrador solidario" at bounding box center [421, 275] width 95 height 11
type input "Administrador solidario"
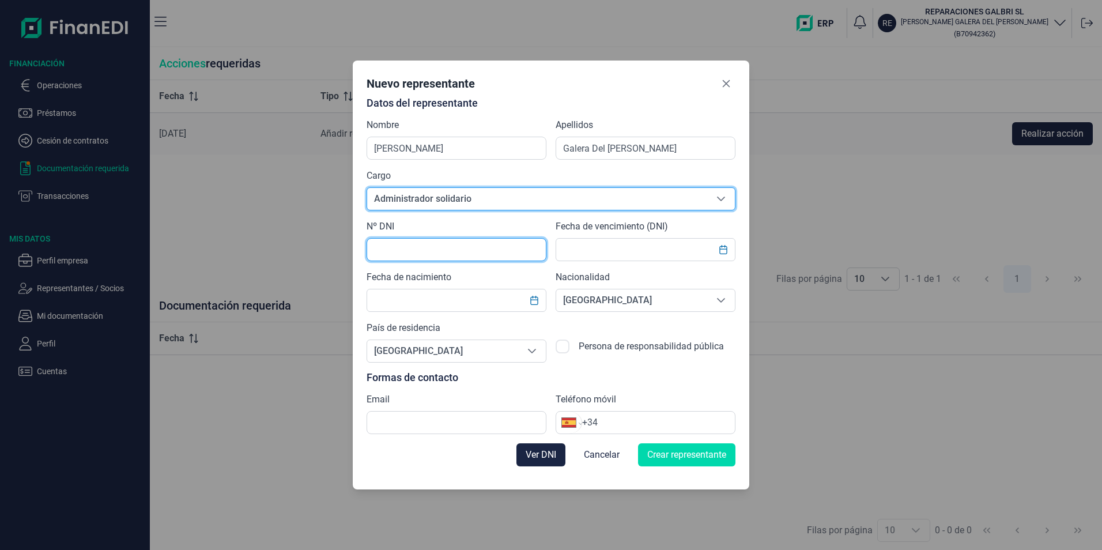
click at [480, 252] on input "text" at bounding box center [457, 249] width 180 height 23
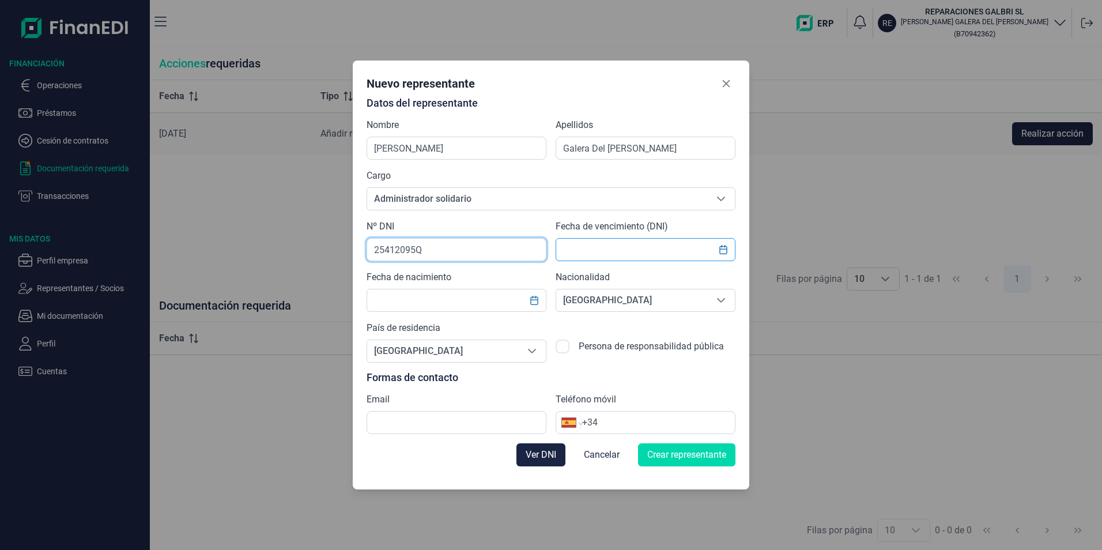
type input "25412095Q"
click at [586, 247] on input "text" at bounding box center [646, 249] width 180 height 23
type input "2"
click at [720, 247] on icon "Choose Date" at bounding box center [723, 249] width 7 height 9
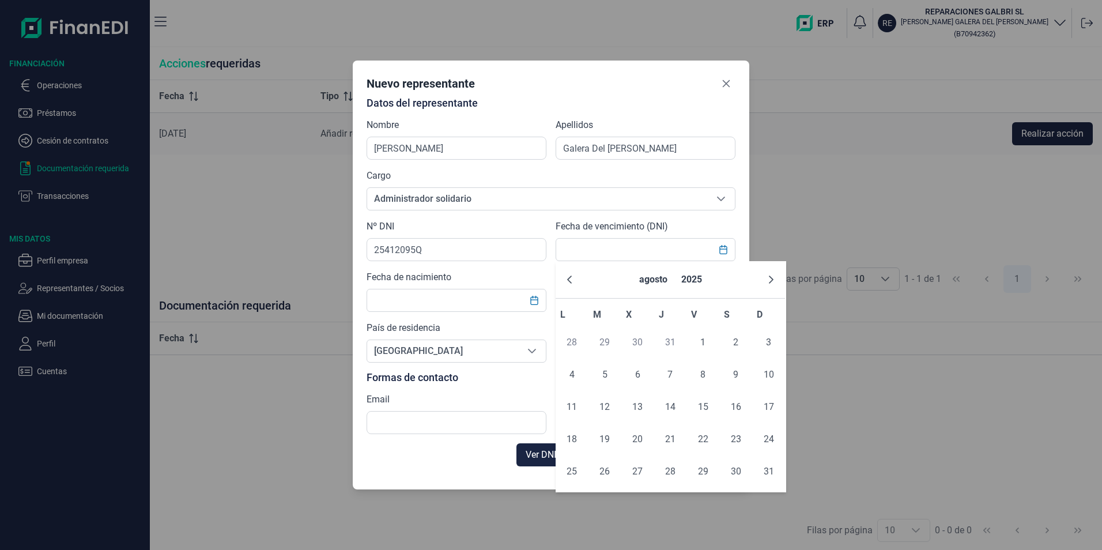
click at [671, 341] on span "31" at bounding box center [670, 342] width 23 height 23
click at [671, 439] on span "21" at bounding box center [670, 439] width 23 height 23
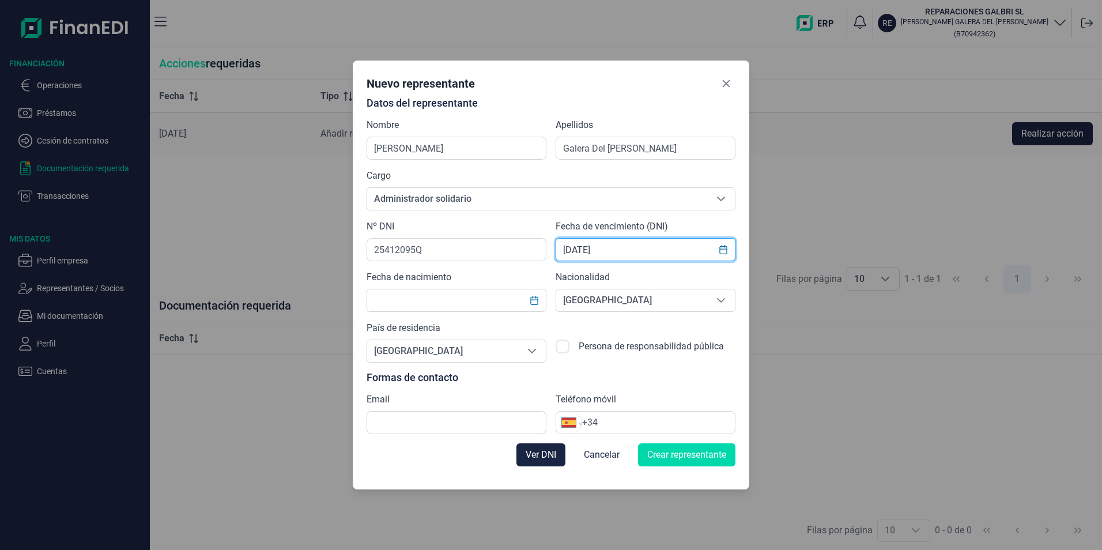
click at [645, 247] on input "[DATE]" at bounding box center [646, 249] width 180 height 23
type input "2"
click at [628, 247] on input "[DATE]" at bounding box center [646, 249] width 180 height 23
type input "2"
type input "[DATE]"
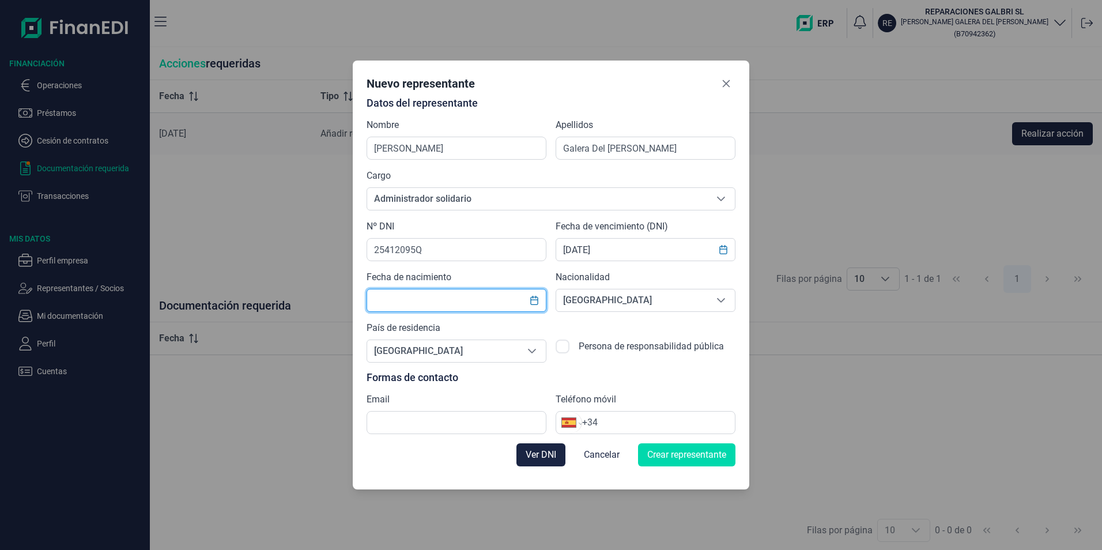
click at [488, 302] on input "text" at bounding box center [457, 300] width 180 height 23
type input "[DATE]"
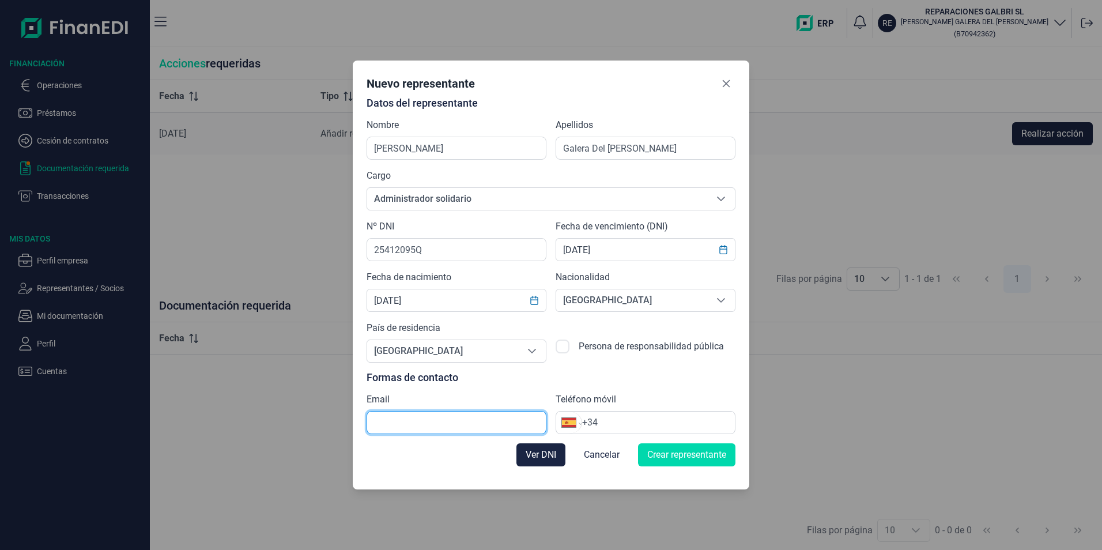
click at [473, 423] on input "text" at bounding box center [457, 422] width 180 height 23
type input "[EMAIL_ADDRESS][DOMAIN_NAME]"
click at [629, 421] on input "+34" at bounding box center [658, 423] width 153 height 14
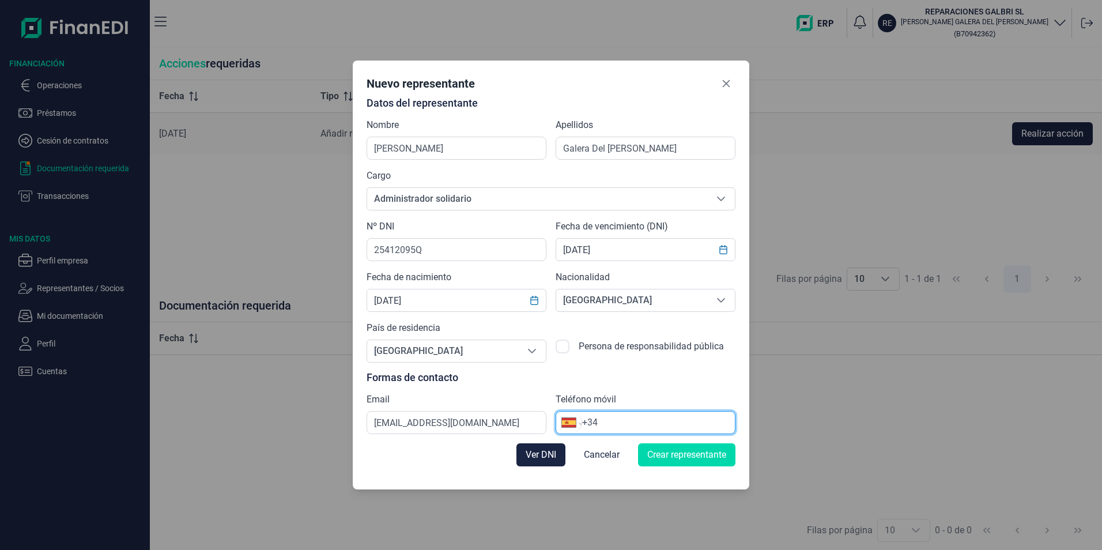
type input "[PHONE_NUMBER]"
click at [675, 455] on span "Crear representante" at bounding box center [686, 455] width 79 height 14
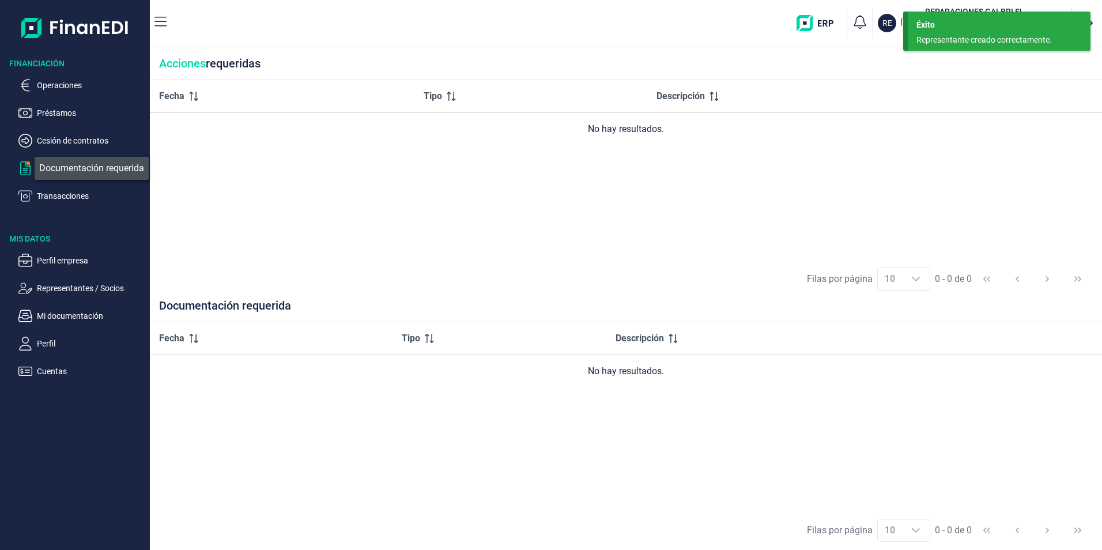
click at [29, 167] on icon "button" at bounding box center [25, 168] width 10 height 14
click at [35, 133] on ul "Operaciones Préstamos Cesión de contratos Documentación requerida Transacciones" at bounding box center [75, 136] width 150 height 134
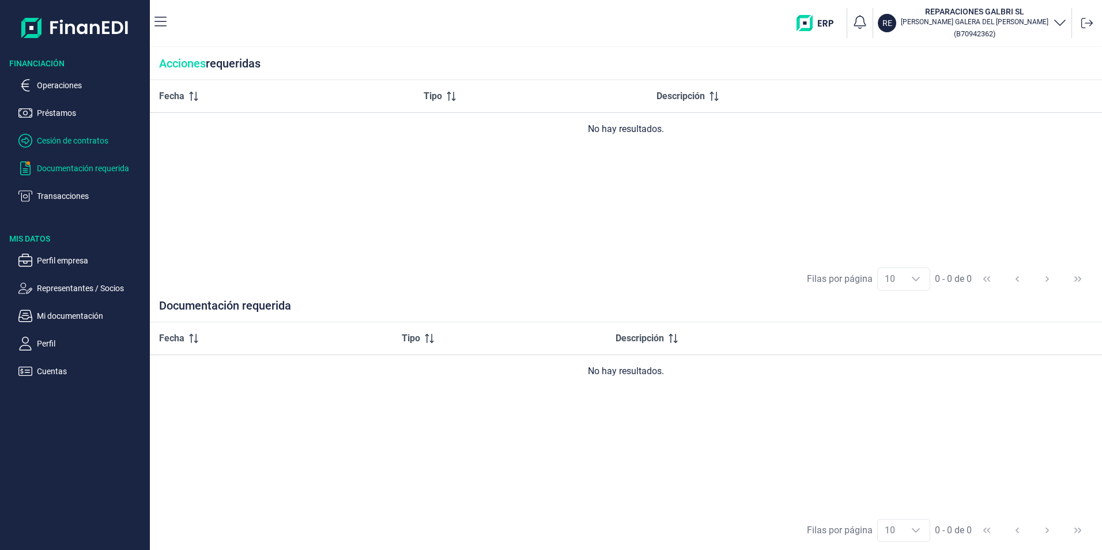
click at [46, 139] on p "Cesión de contratos" at bounding box center [91, 141] width 108 height 14
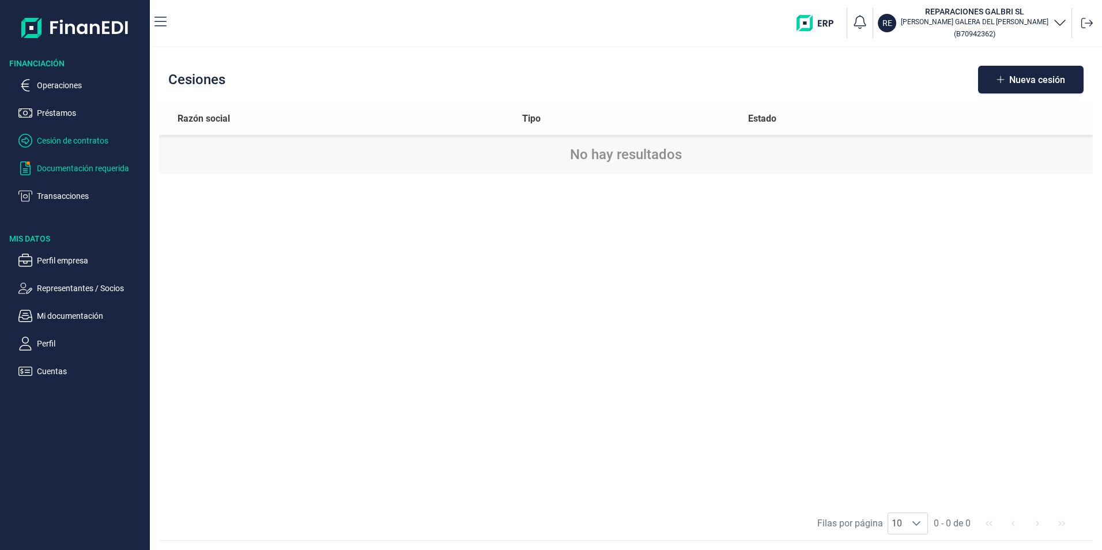
click at [59, 163] on p "Documentación requerida" at bounding box center [91, 168] width 108 height 14
